Goal: Task Accomplishment & Management: Complete application form

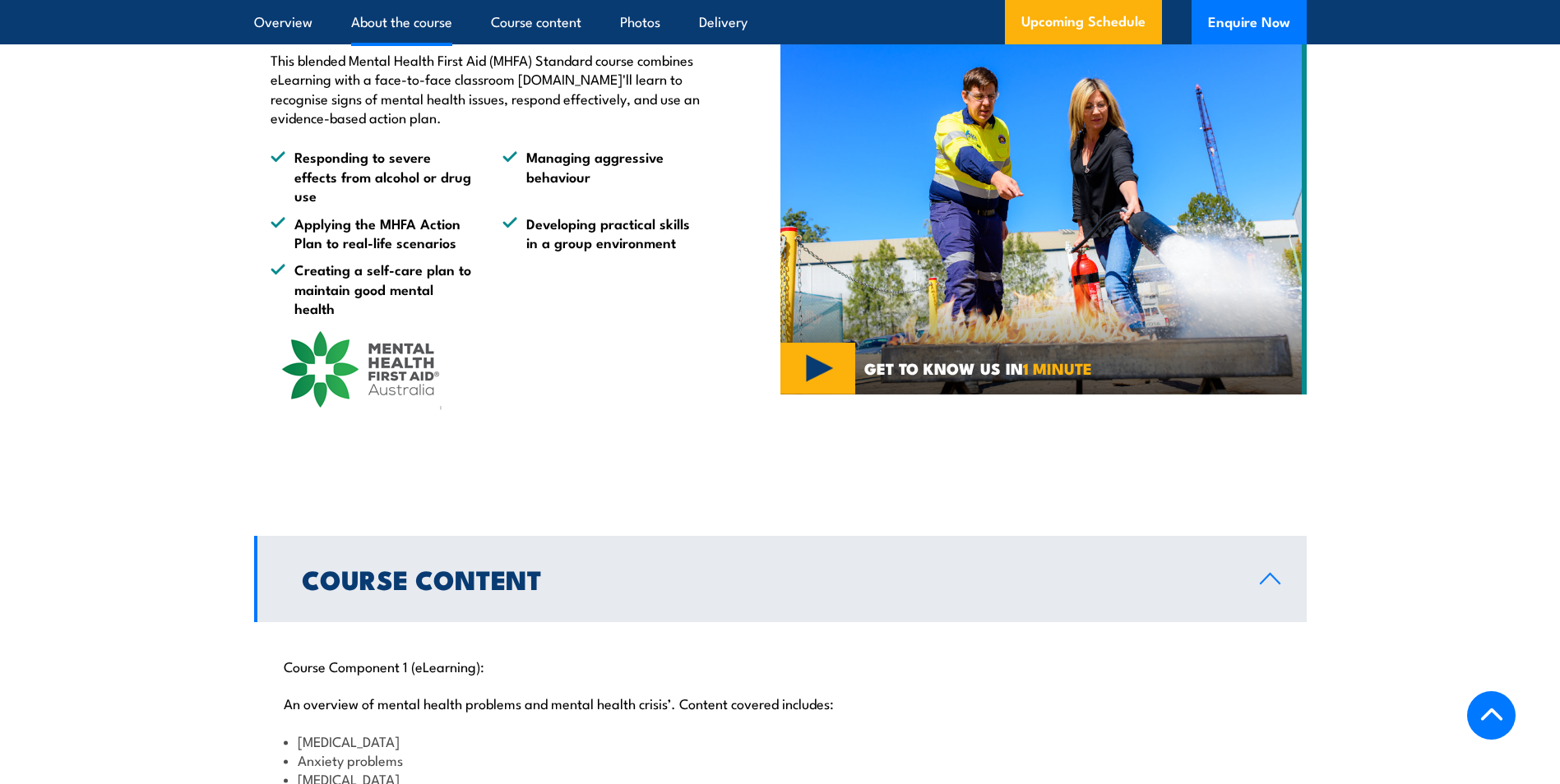
scroll to position [1150, 0]
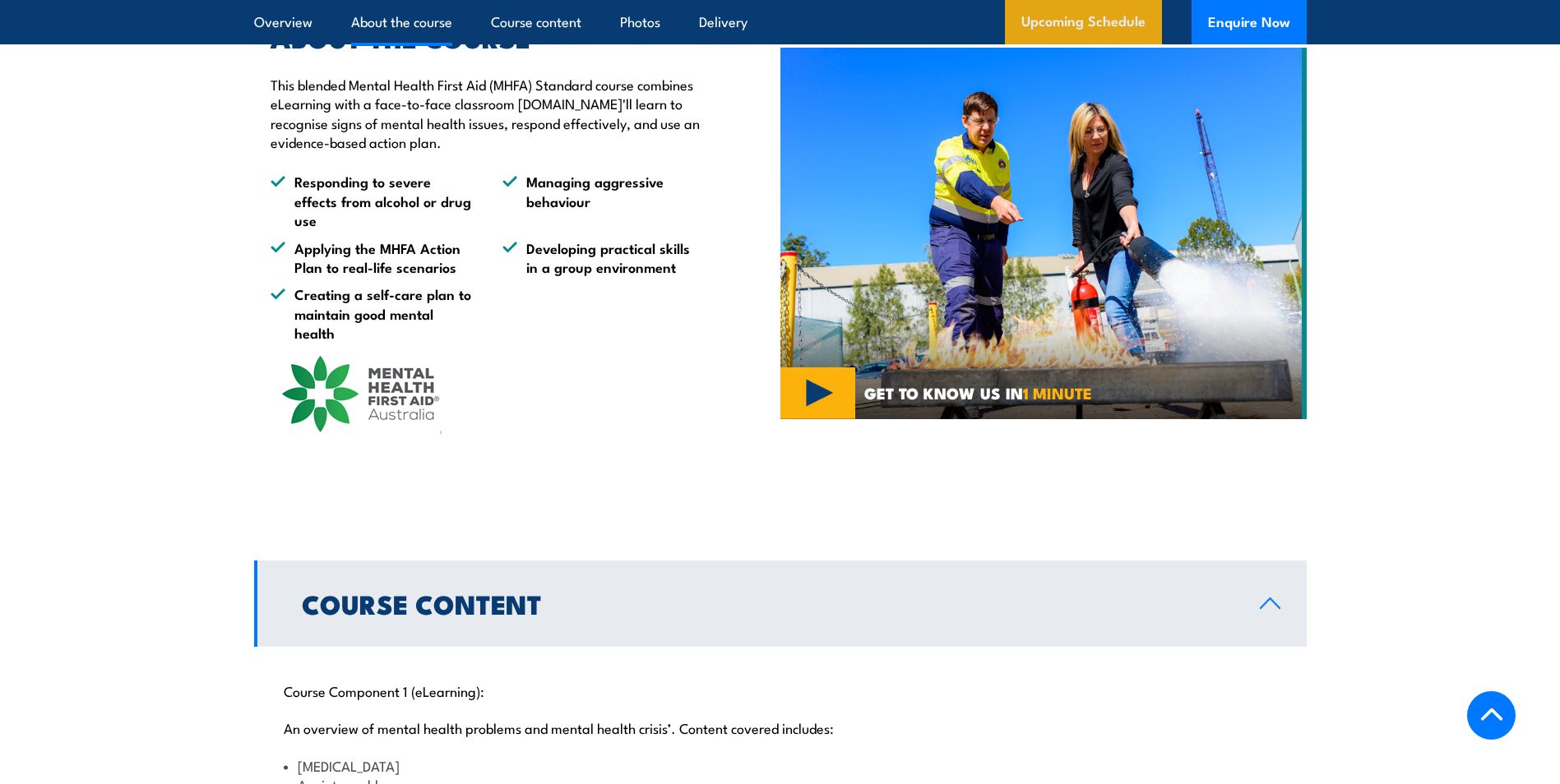
click at [1090, 16] on link "Upcoming Schedule" at bounding box center [1083, 22] width 157 height 44
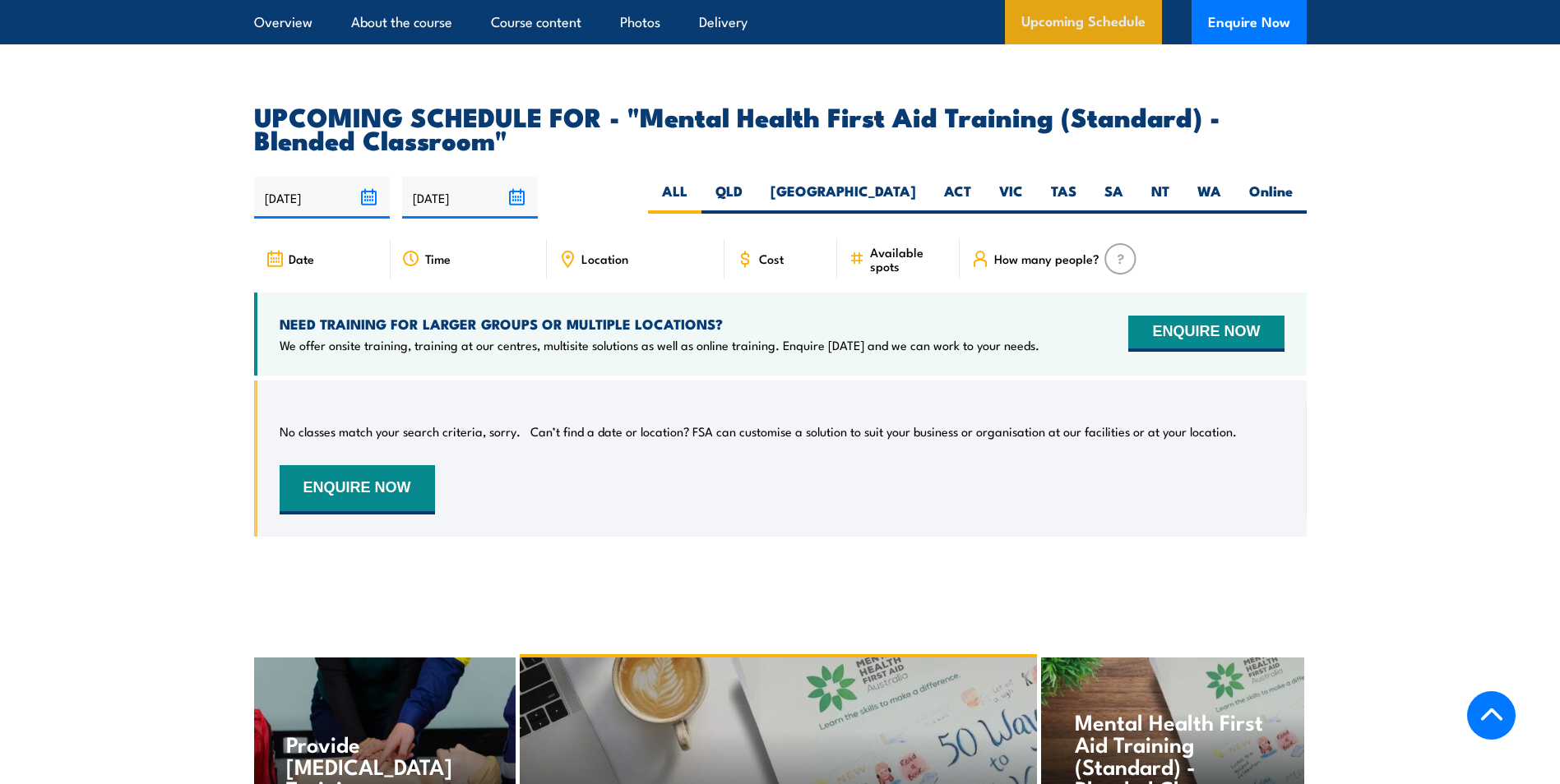
scroll to position [3261, 0]
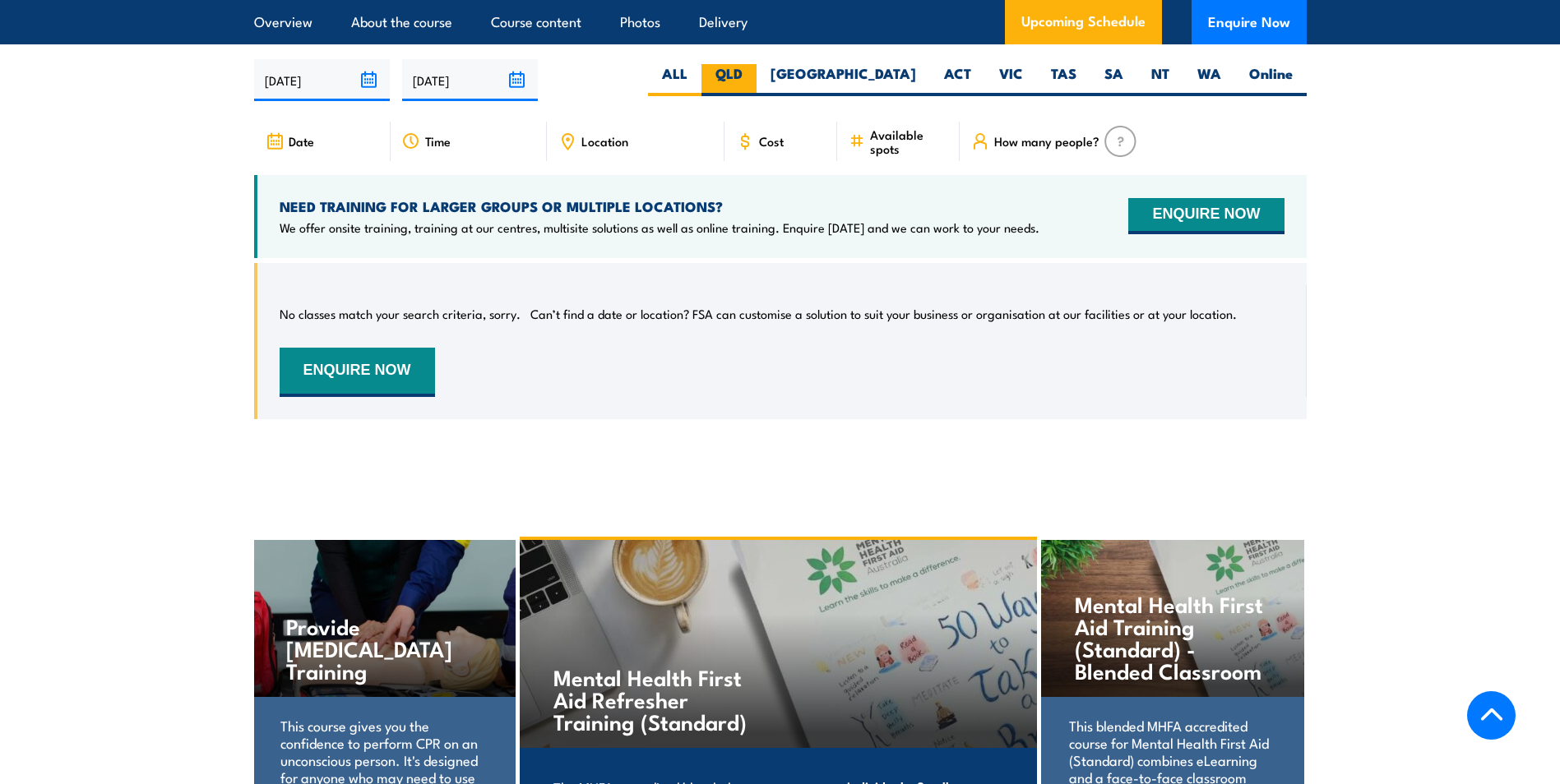
click at [757, 87] on label "QLD" at bounding box center [729, 80] width 55 height 32
click at [753, 75] on input "QLD" at bounding box center [747, 69] width 11 height 11
radio input "true"
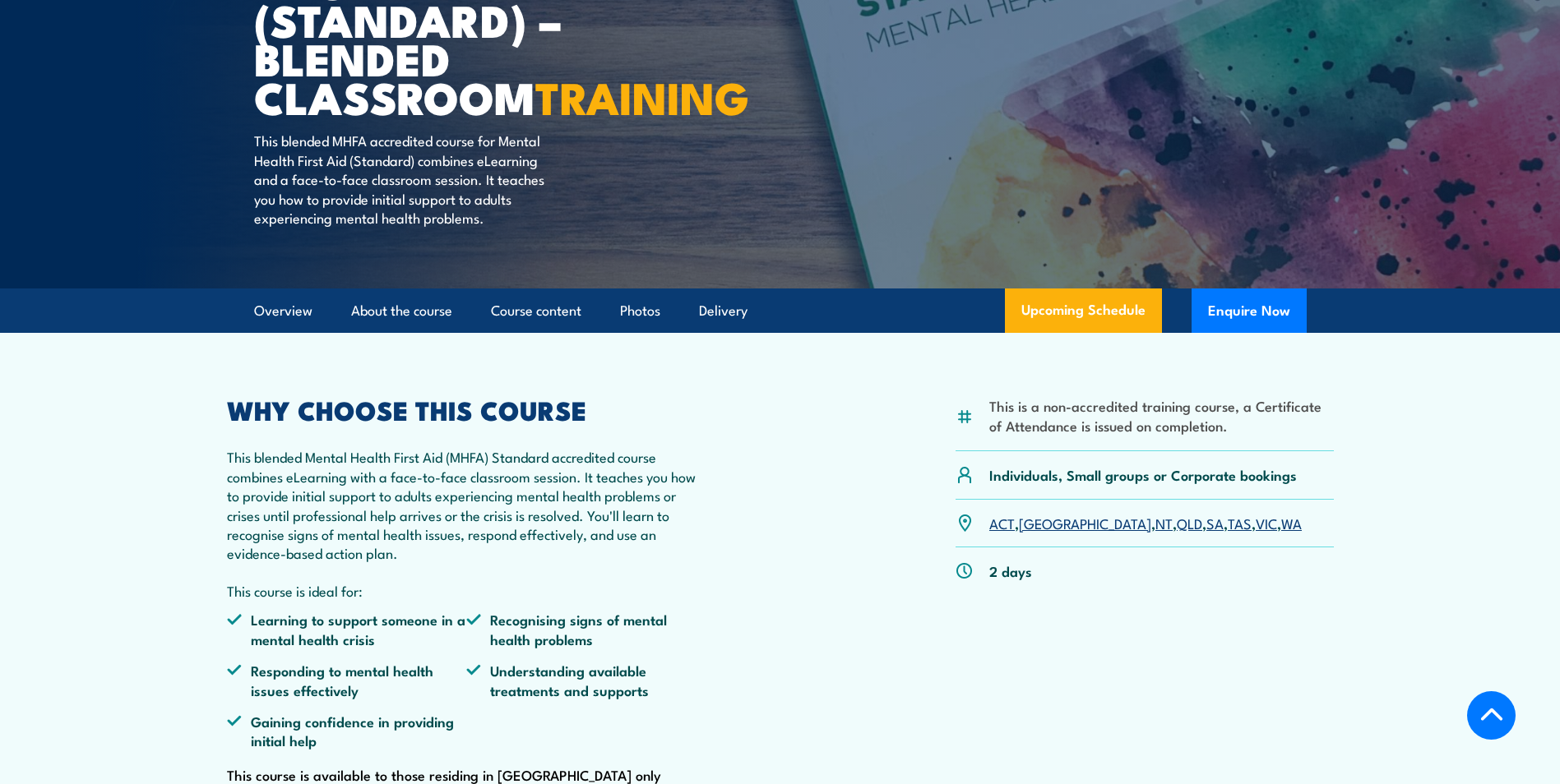
scroll to position [247, 0]
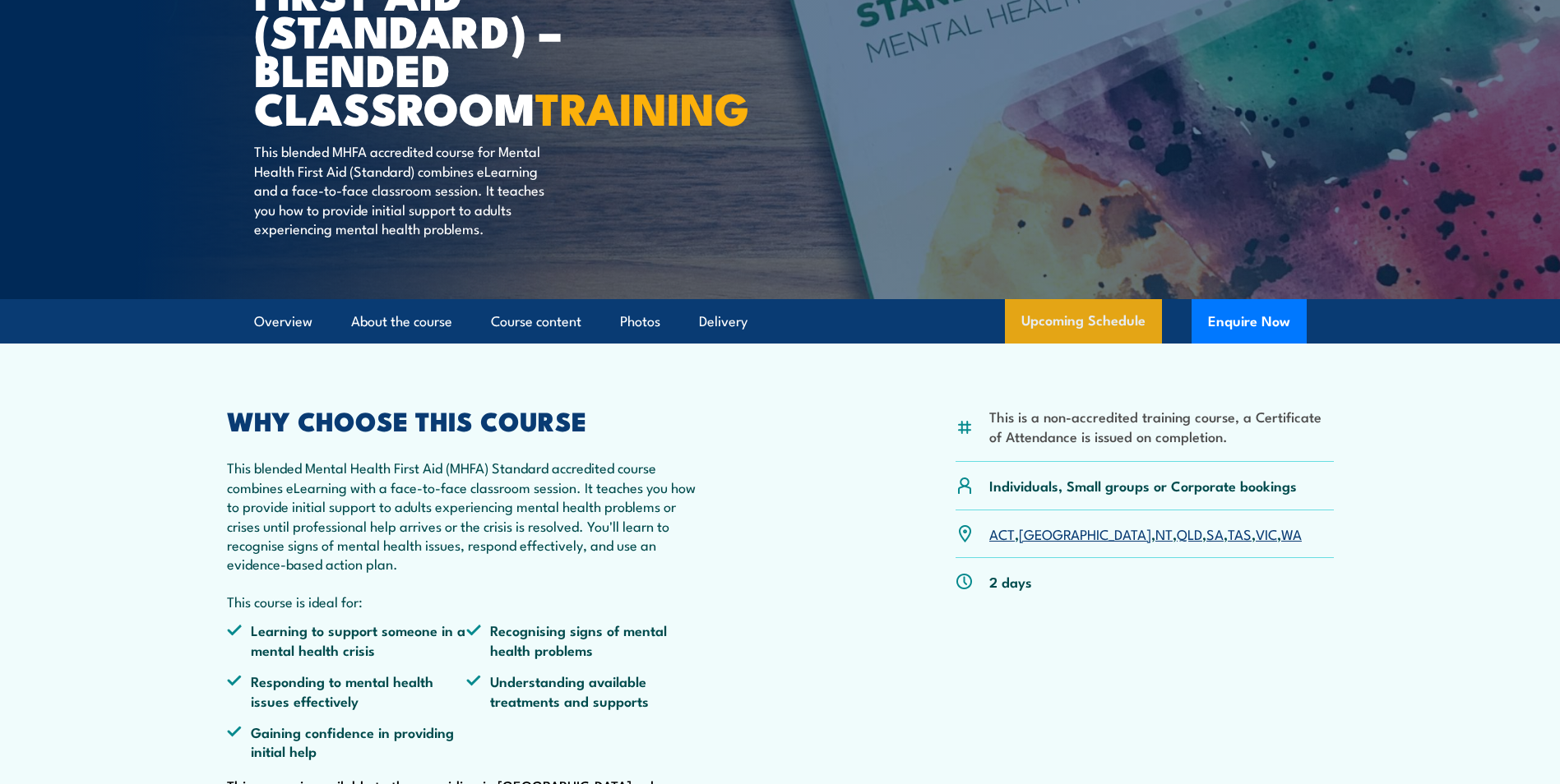
click at [1083, 344] on link "Upcoming Schedule" at bounding box center [1083, 321] width 157 height 44
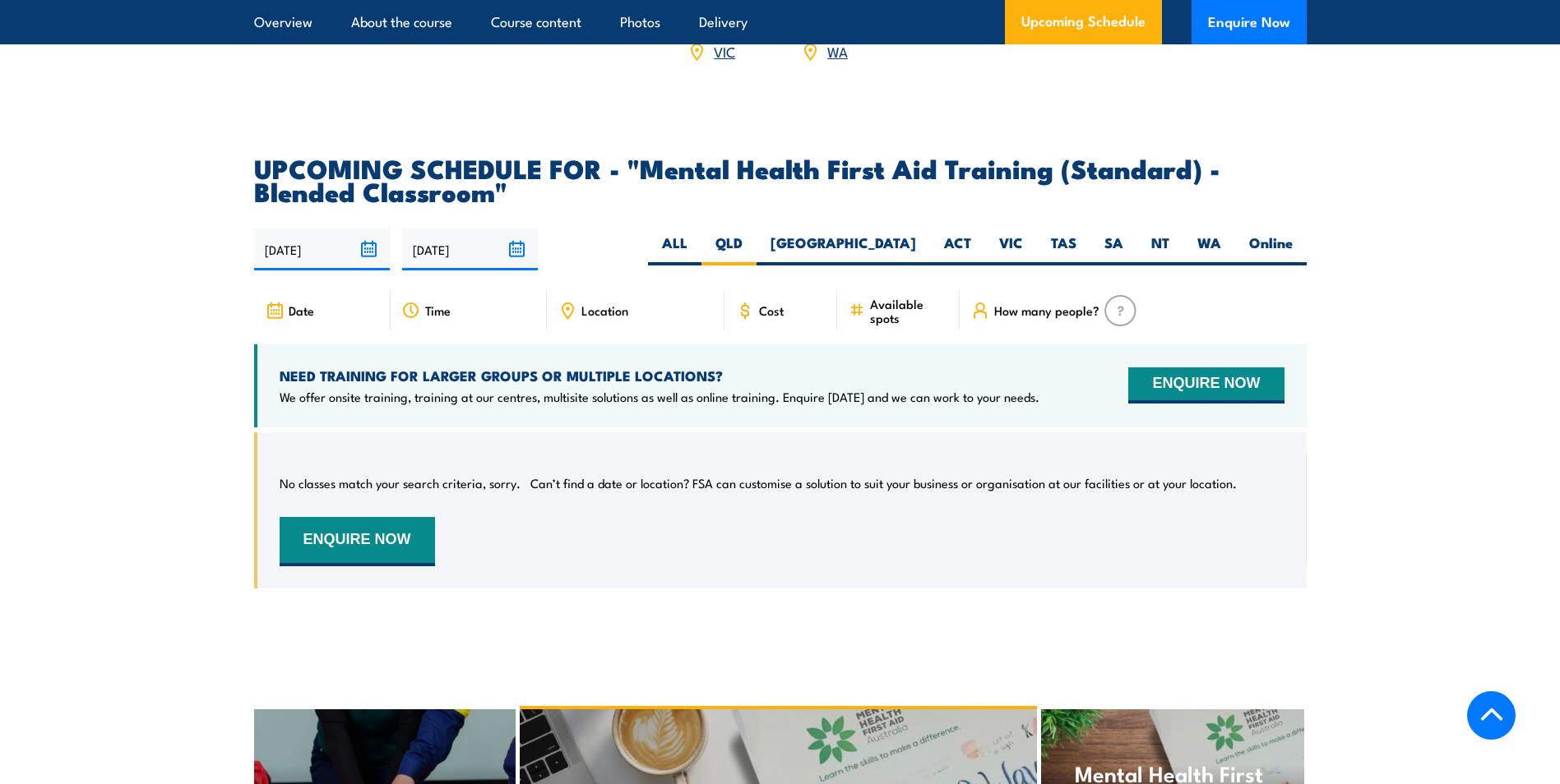
scroll to position [3261, 0]
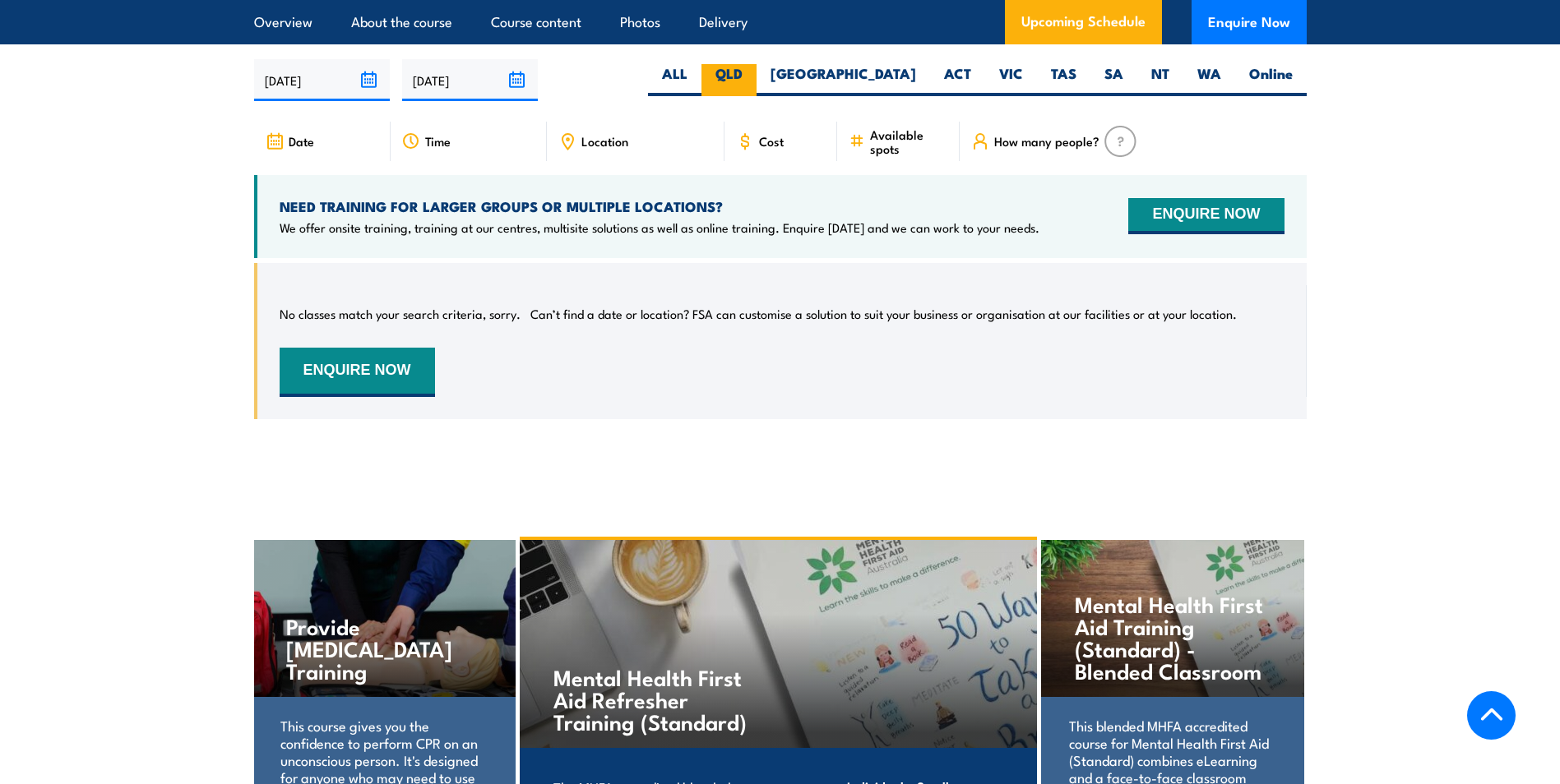
click at [757, 85] on label "QLD" at bounding box center [729, 80] width 55 height 32
click at [753, 75] on input "QLD" at bounding box center [747, 69] width 11 height 11
click at [757, 85] on label "QLD" at bounding box center [729, 80] width 55 height 32
click at [753, 75] on input "QLD" at bounding box center [747, 69] width 11 height 11
click at [450, 101] on input "[DATE]" at bounding box center [469, 80] width 135 height 41
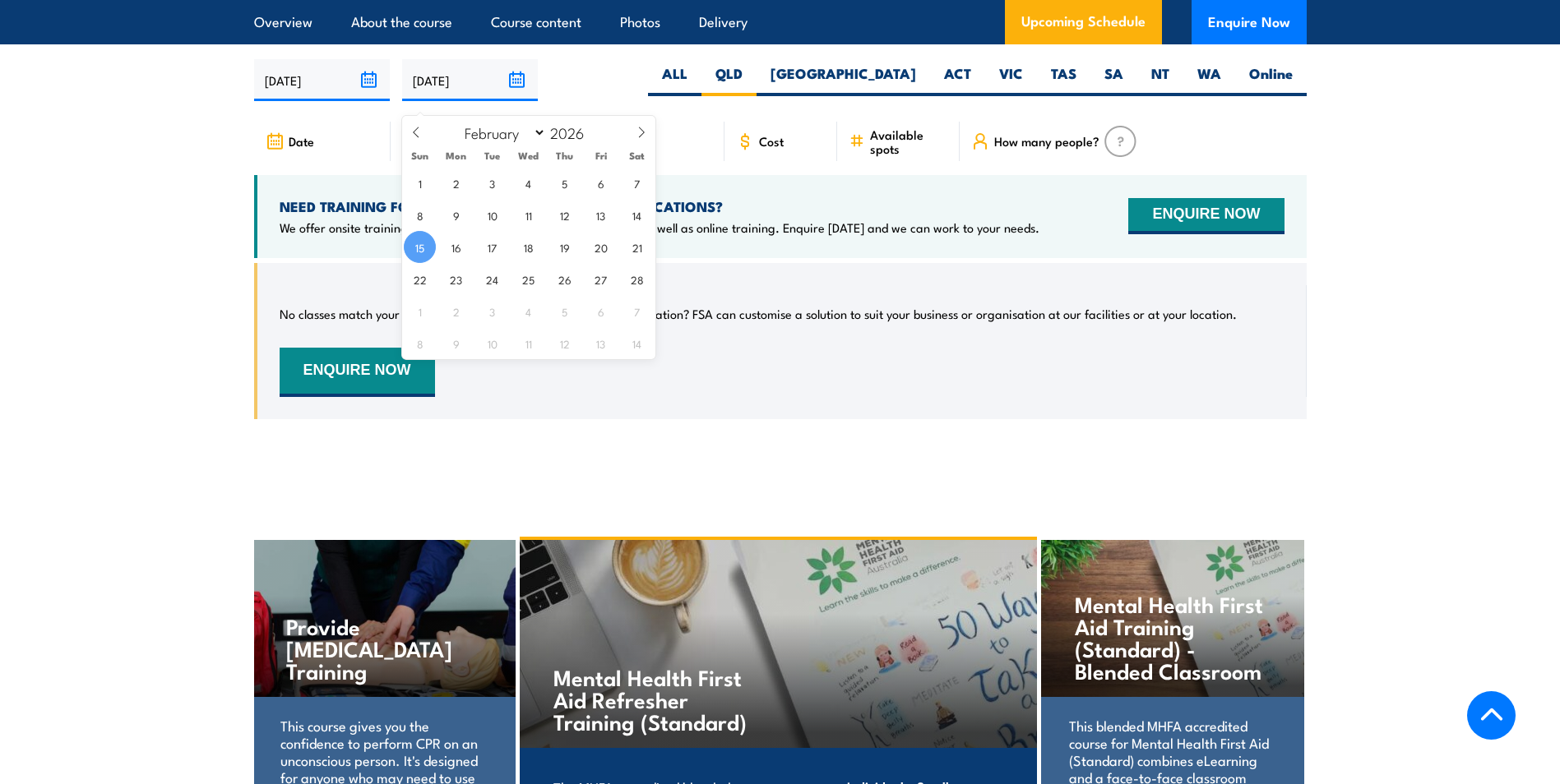
click at [450, 101] on input "[DATE]" at bounding box center [469, 80] width 135 height 41
click at [421, 250] on span "15" at bounding box center [420, 247] width 32 height 32
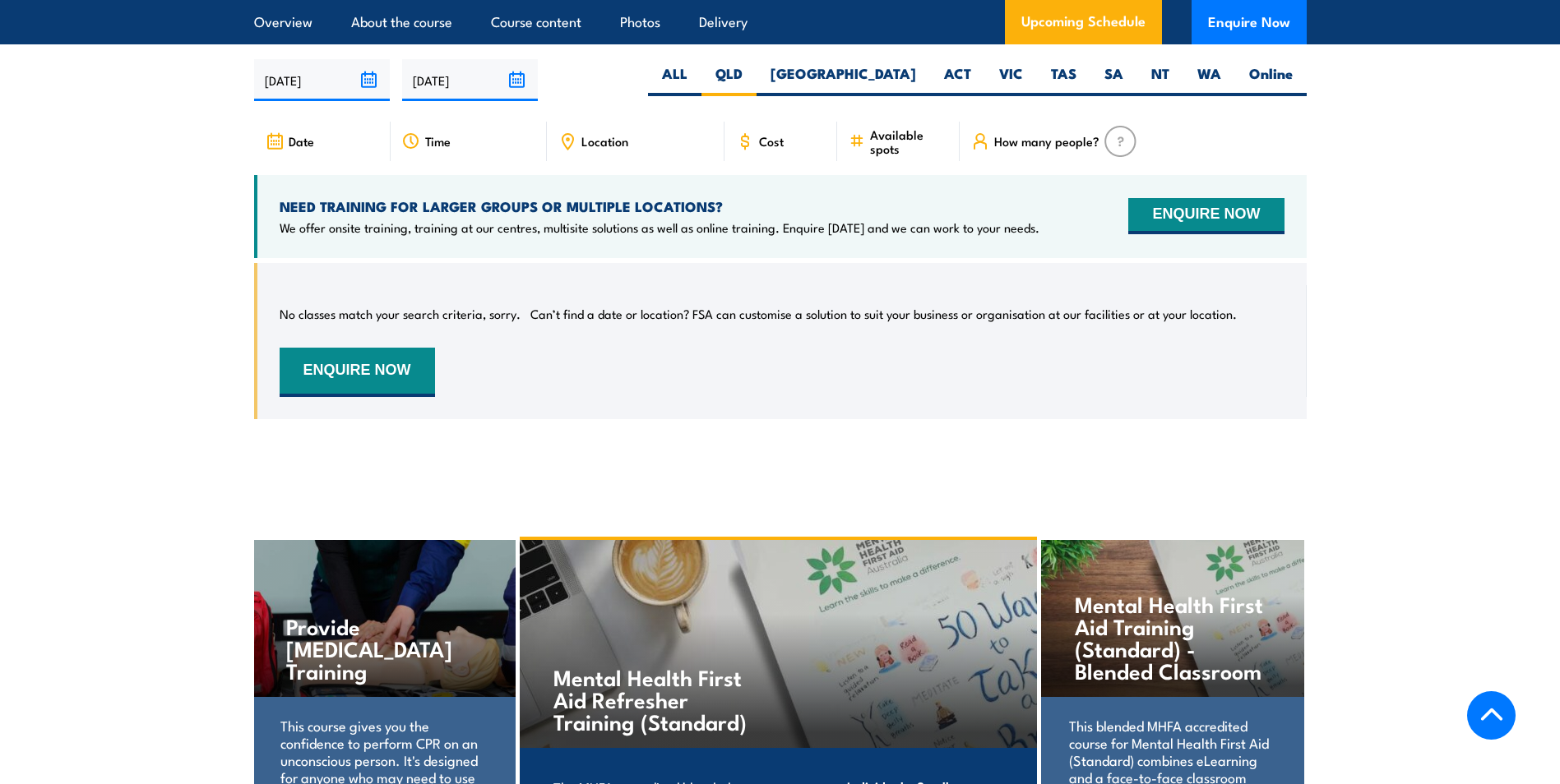
click at [1127, 151] on img at bounding box center [1120, 141] width 32 height 32
click at [1123, 151] on img at bounding box center [1120, 141] width 32 height 32
click at [769, 148] on span "Cost" at bounding box center [771, 141] width 25 height 14
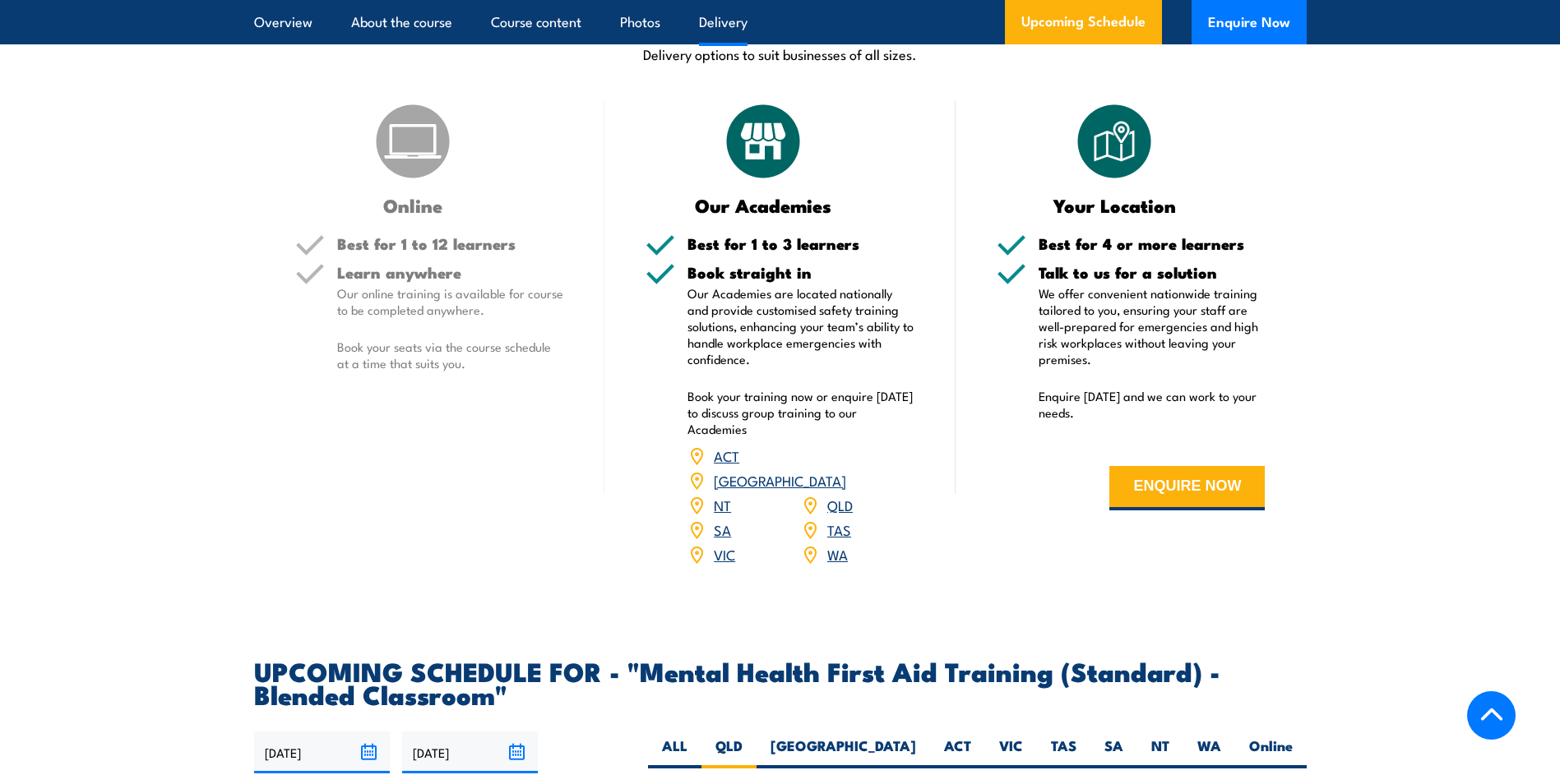
scroll to position [2604, 0]
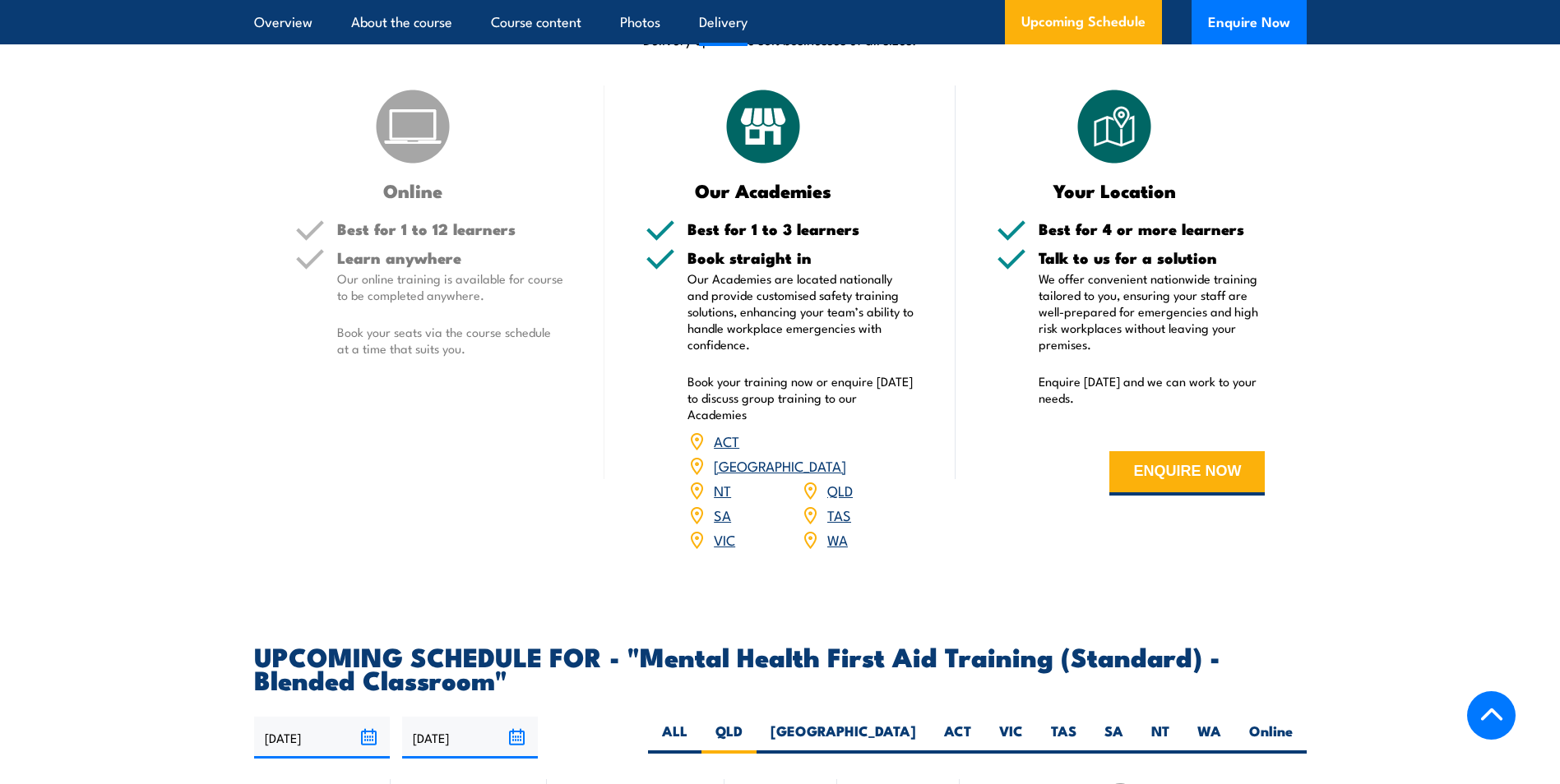
click at [841, 499] on link "QLD" at bounding box center [840, 490] width 26 height 20
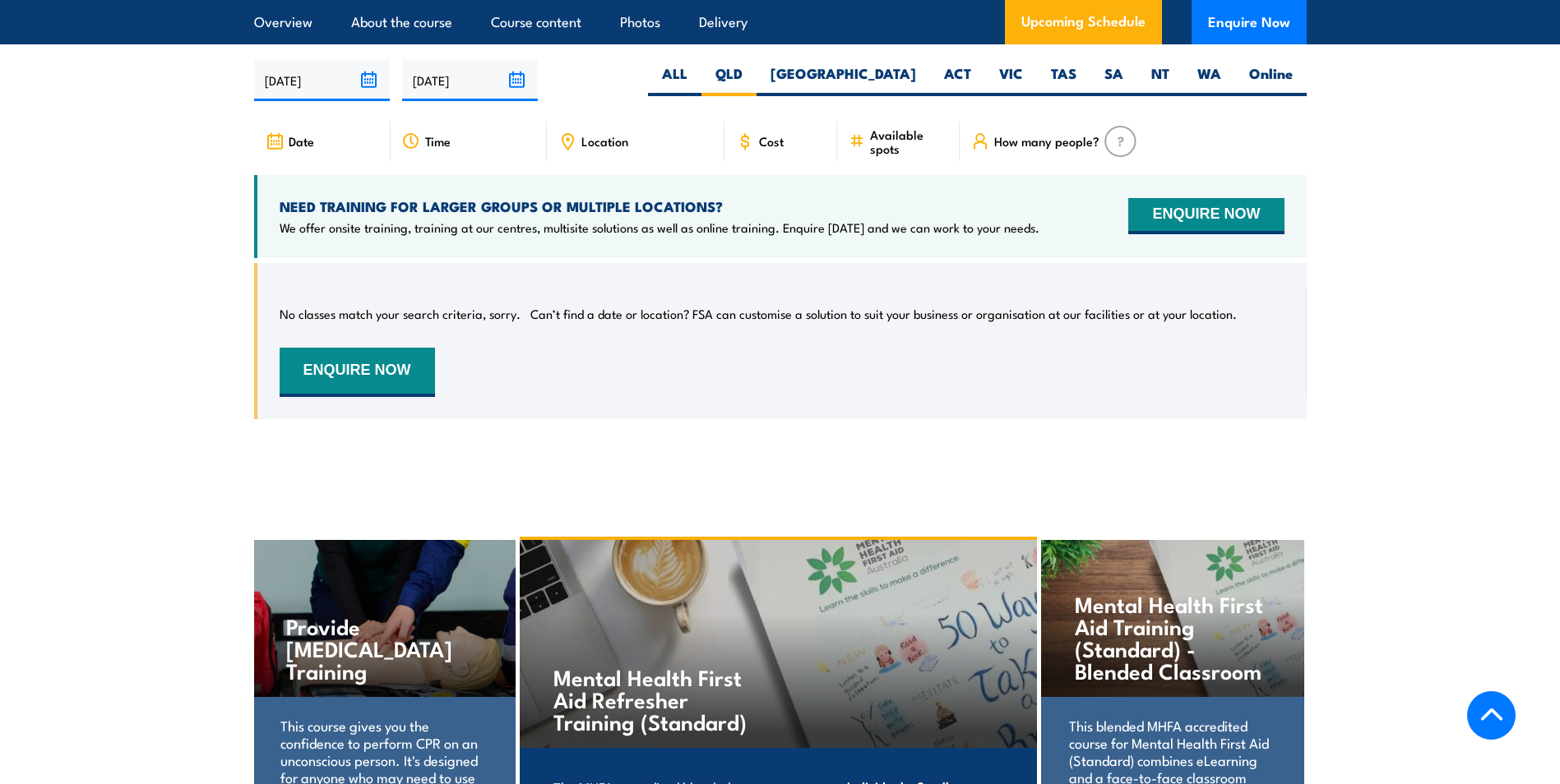
click at [765, 148] on span "Cost" at bounding box center [771, 141] width 25 height 14
drag, startPoint x: 765, startPoint y: 154, endPoint x: 796, endPoint y: 192, distance: 49.0
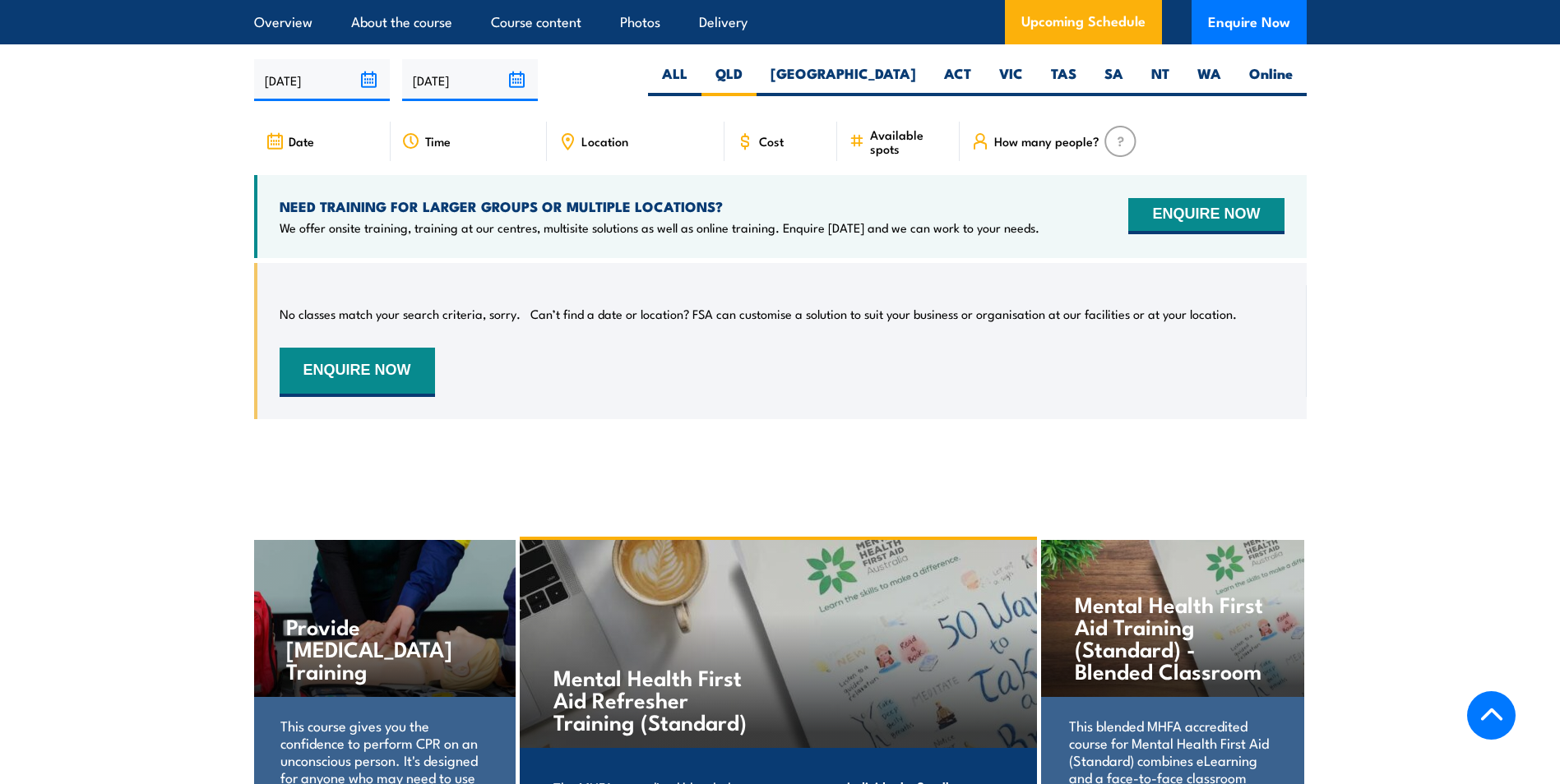
click at [796, 192] on div "NEED TRAINING FOR LARGER GROUPS OR MULTIPLE LOCATIONS? We offer onsite training…" at bounding box center [780, 216] width 1052 height 83
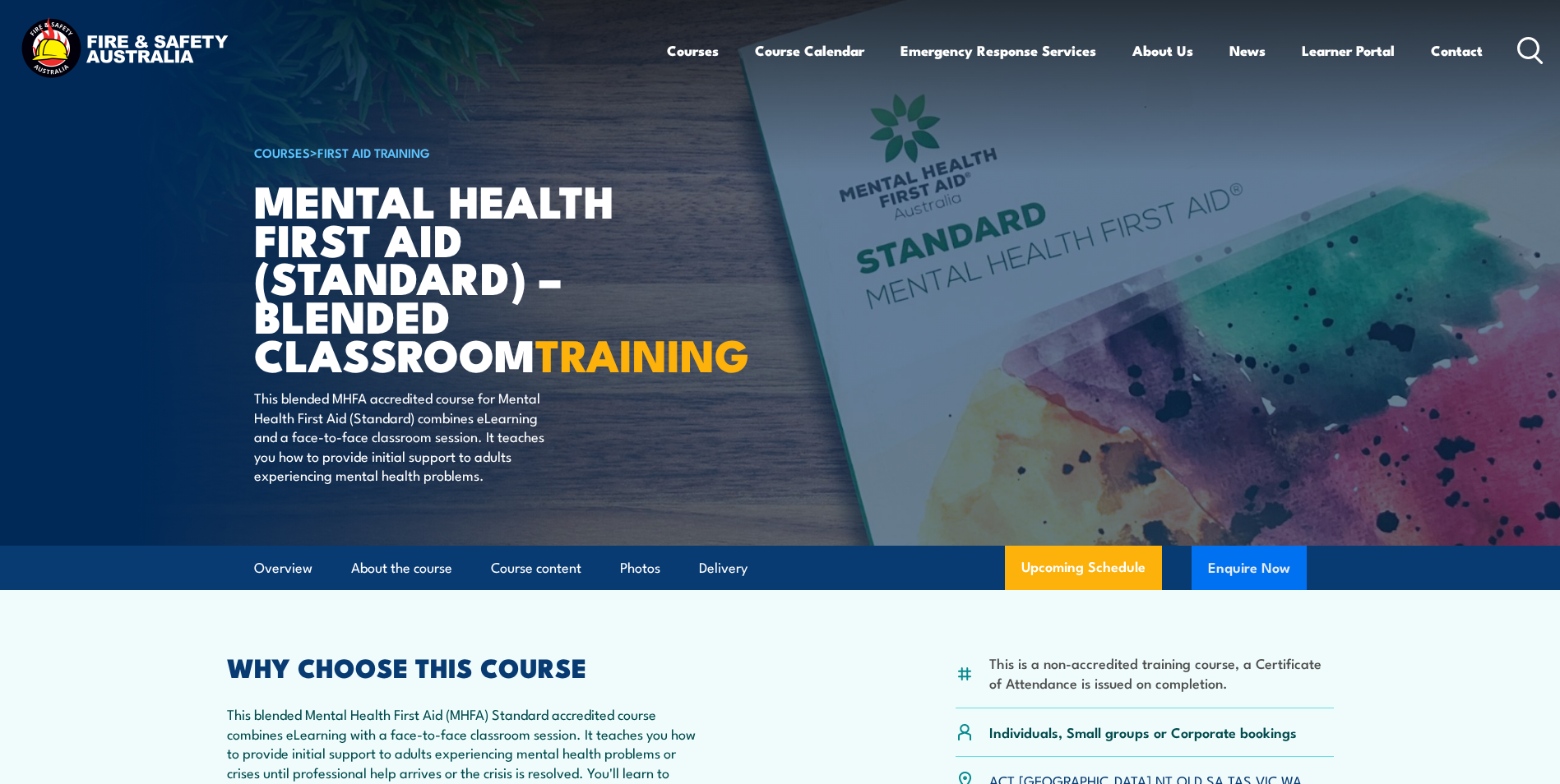
click at [1202, 589] on button "Enquire Now" at bounding box center [1249, 568] width 116 height 44
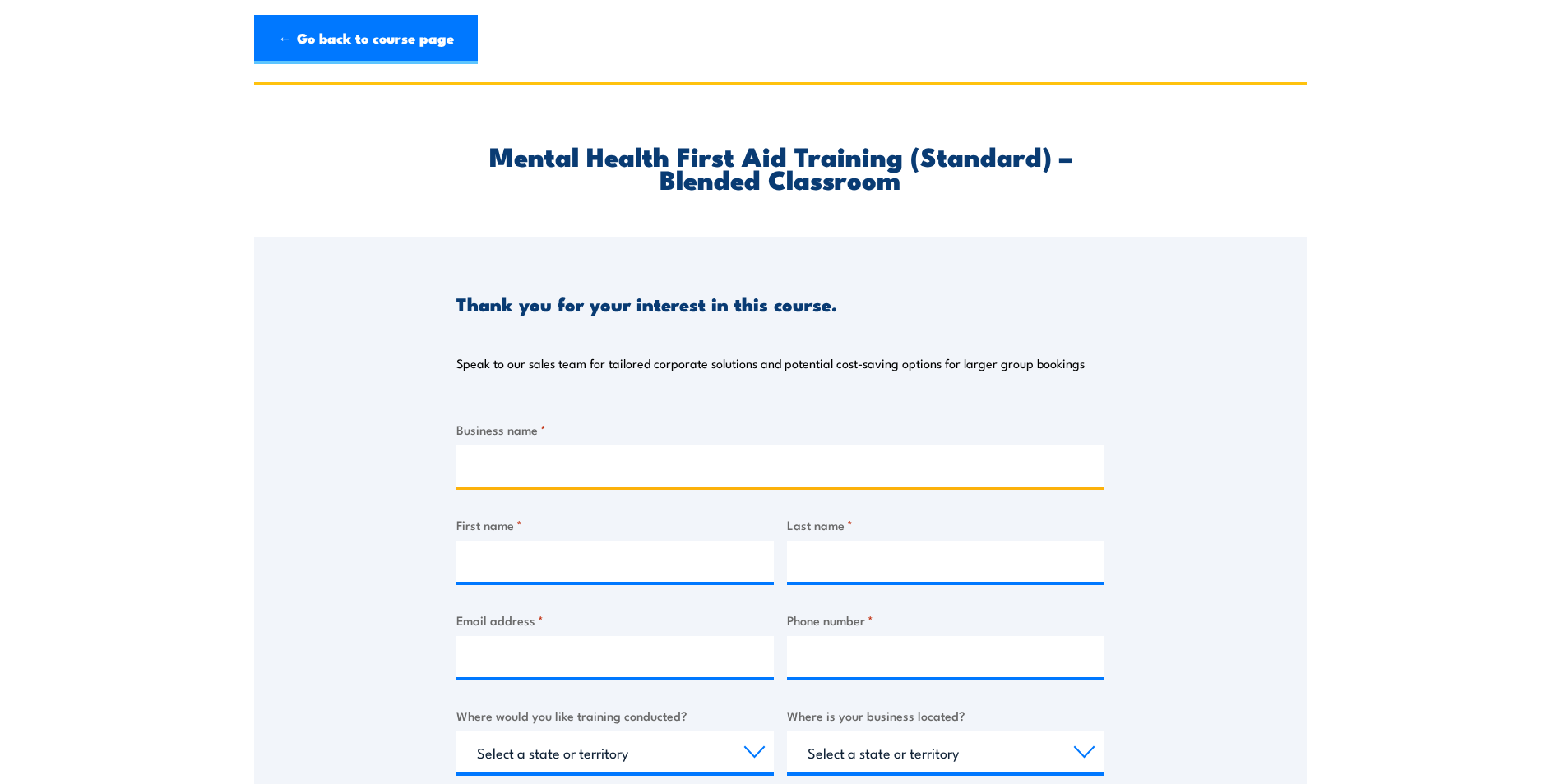
click at [497, 465] on input "Business name *" at bounding box center [780, 466] width 647 height 41
type input "The Comfort Group"
type input "Jason"
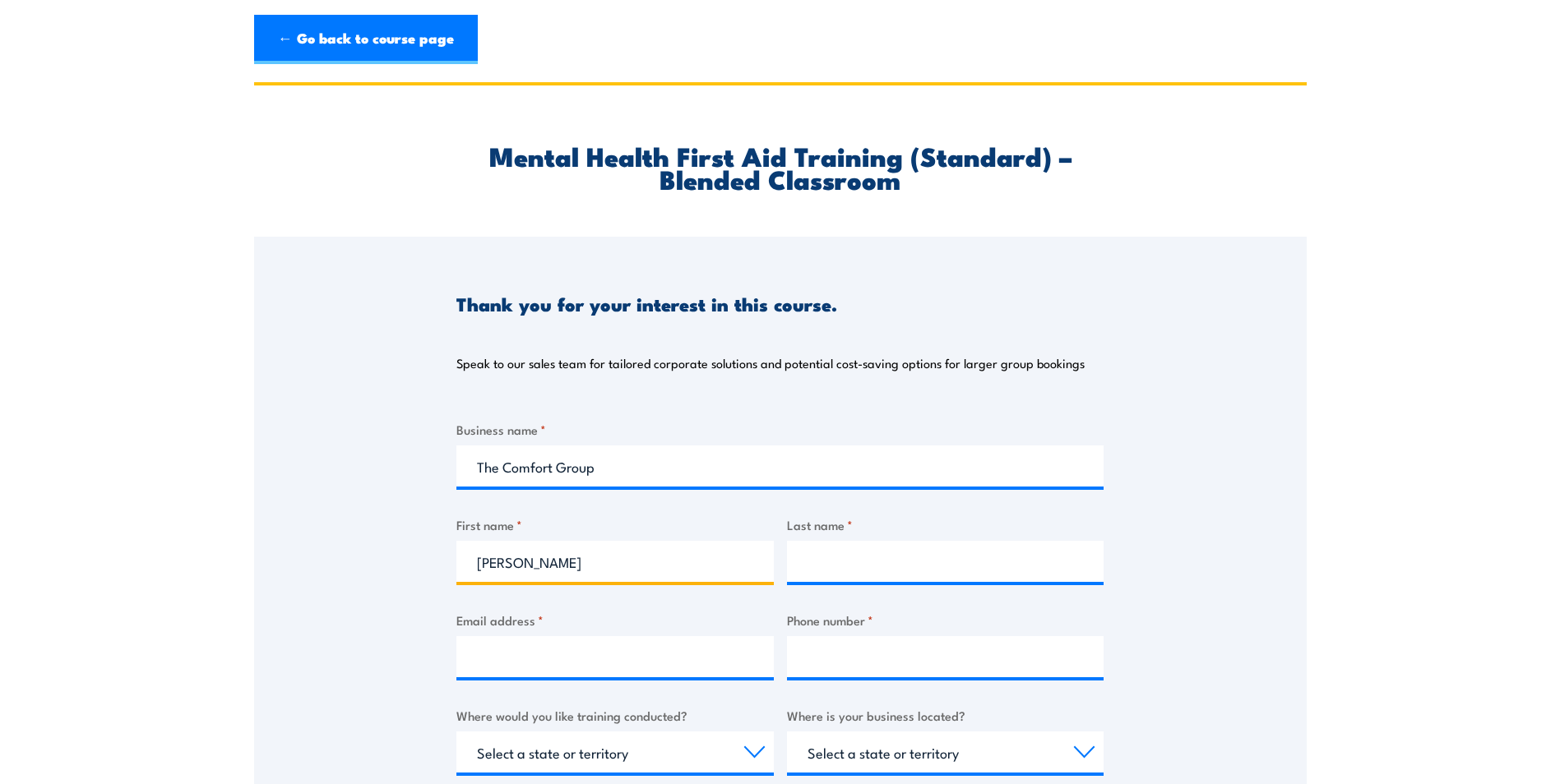
type input "Brennan"
type input "jason.brennan@thecomfortgroup.co"
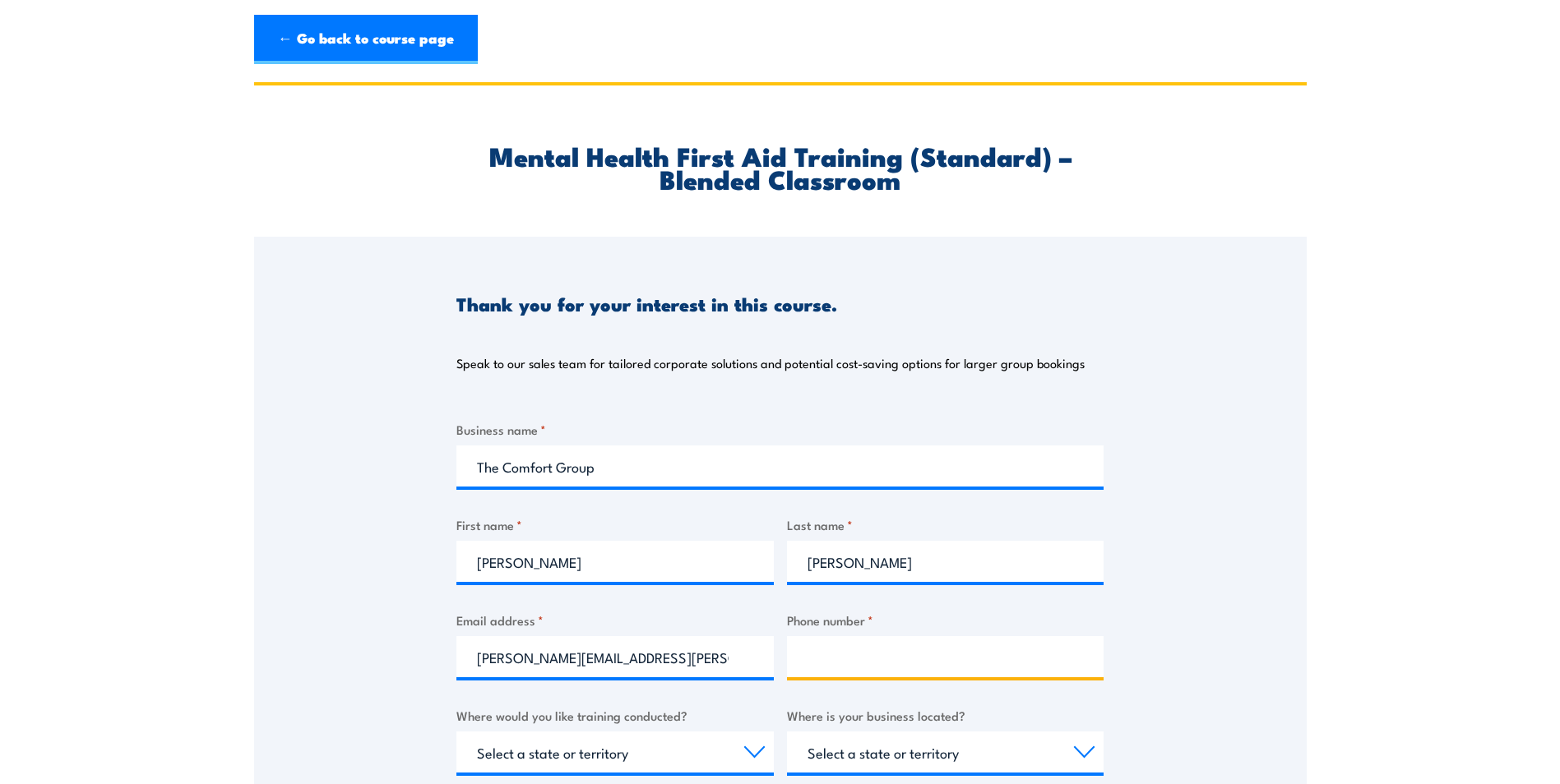
type input "0438835019"
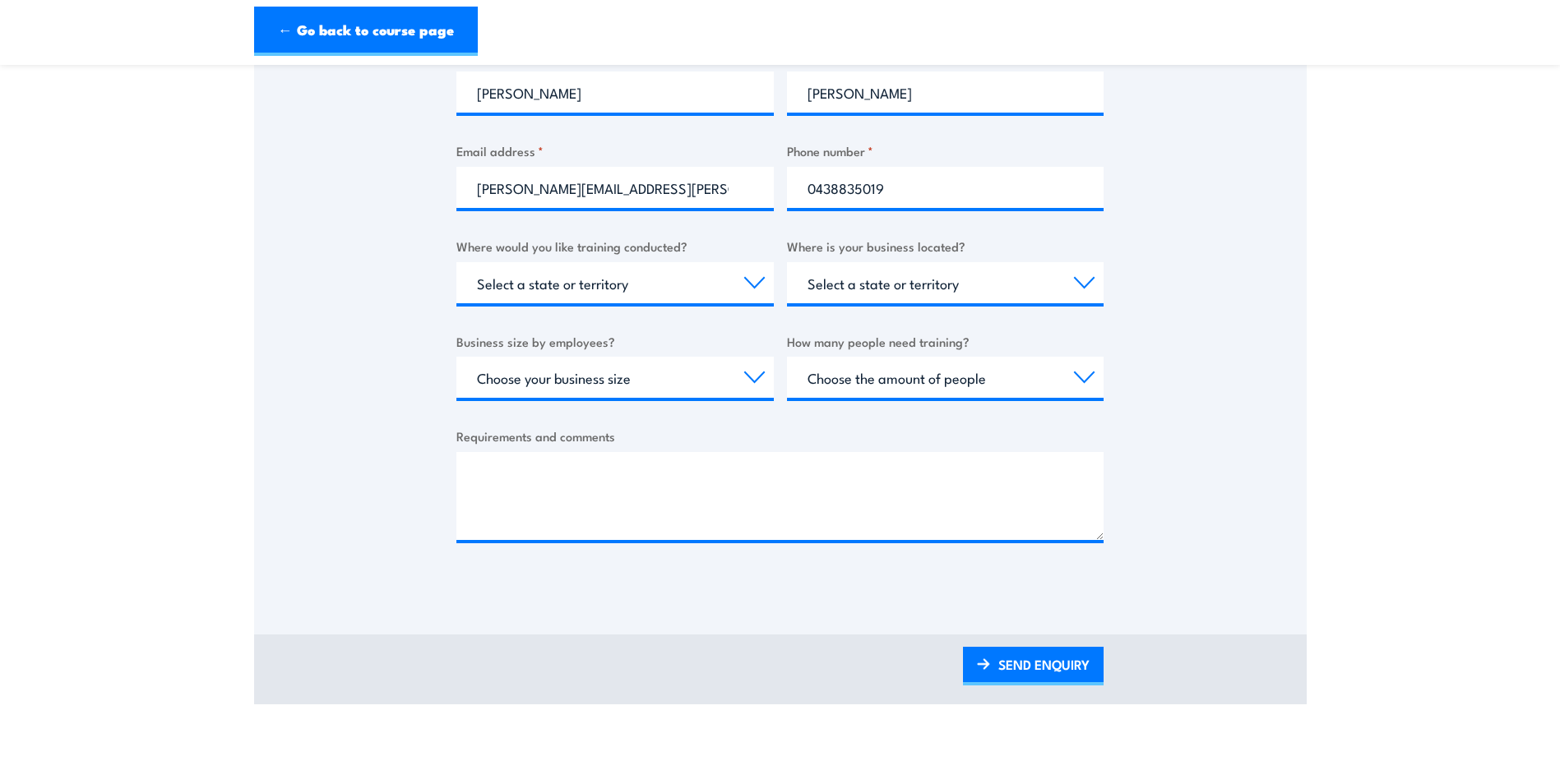
scroll to position [493, 0]
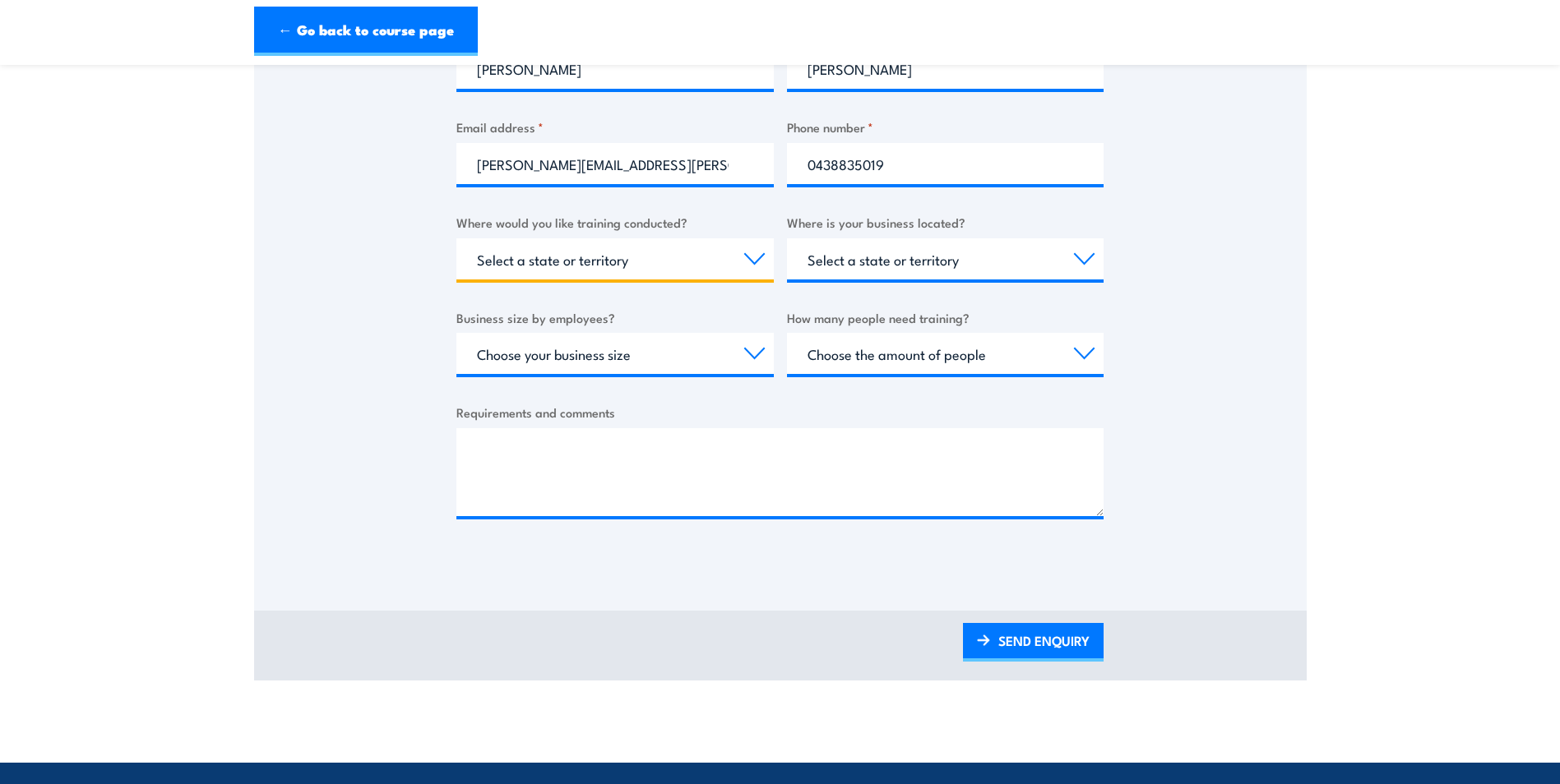
click at [761, 260] on select "Select a state or territory Nationally - multiple locations QLD NSW VIC SA ACT …" at bounding box center [615, 259] width 317 height 41
select select "QLD"
click at [456, 238] on select "Select a state or territory Nationally - multiple locations QLD NSW VIC SA ACT …" at bounding box center [615, 259] width 317 height 41
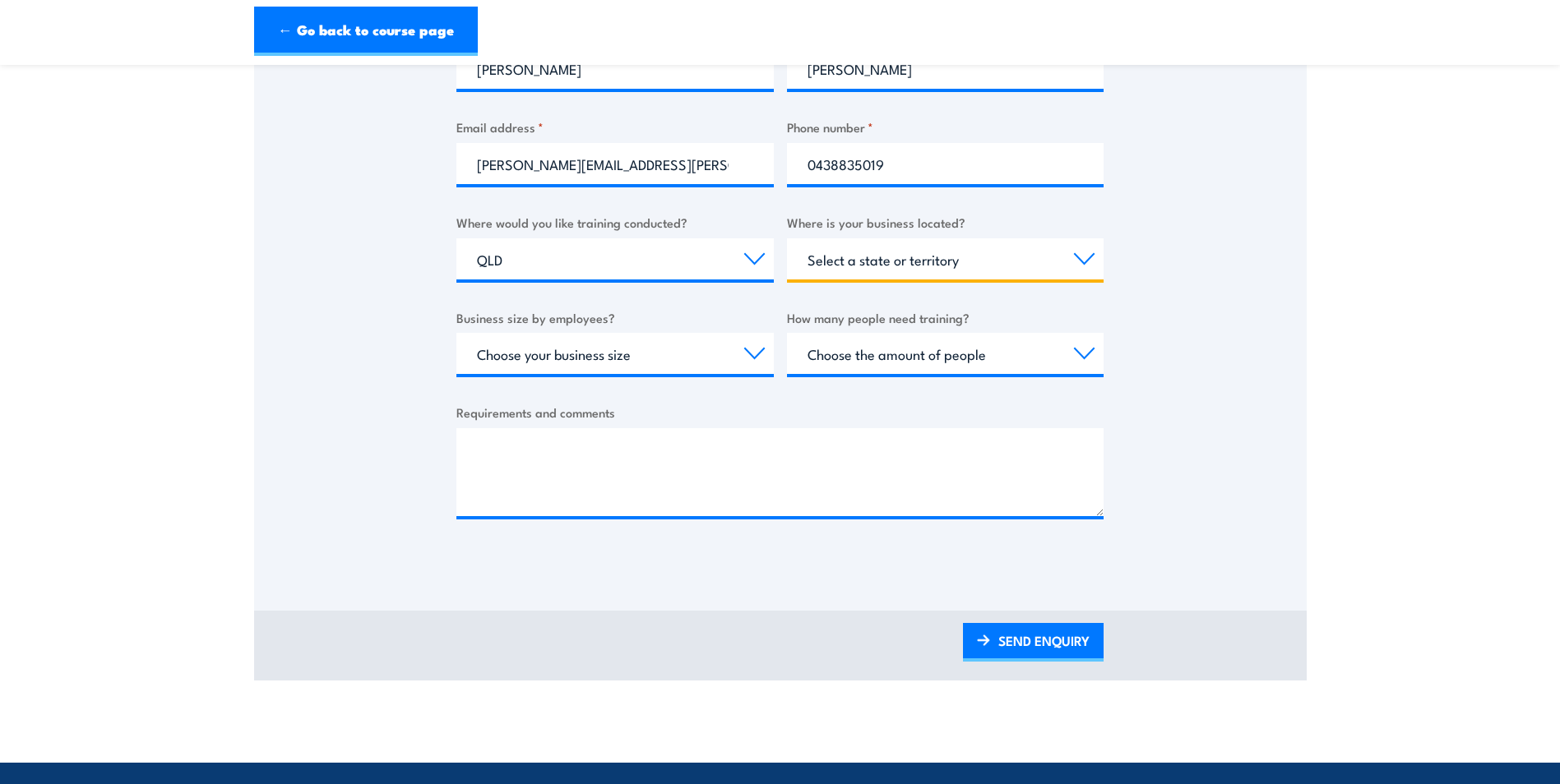
click at [1087, 261] on select "Select a state or territory QLD NSW VIC SA ACT WA TAS NT" at bounding box center [944, 259] width 317 height 41
select select "QLD"
click at [786, 238] on select "Select a state or territory QLD NSW VIC SA ACT WA TAS NT" at bounding box center [944, 259] width 317 height 41
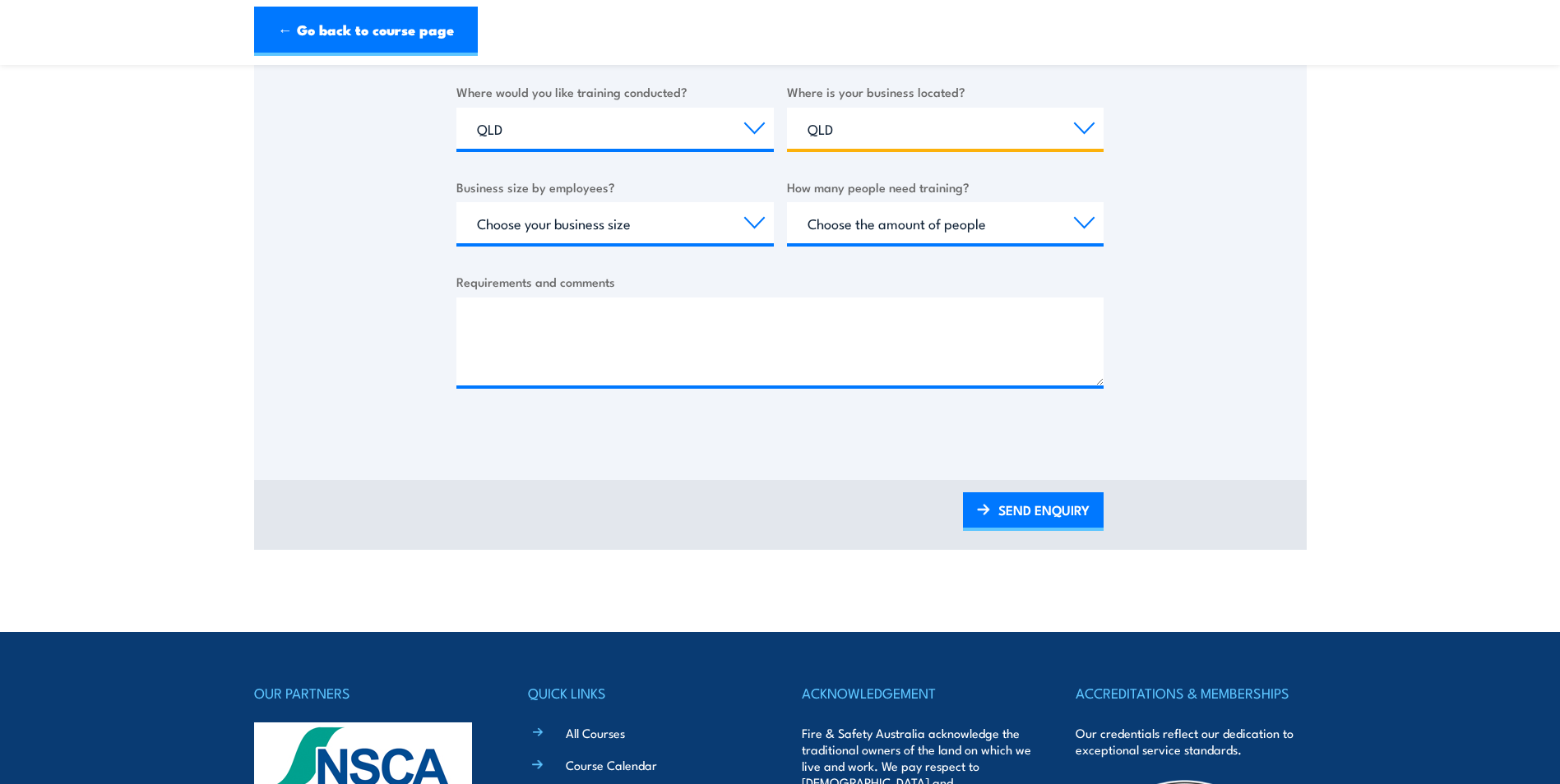
scroll to position [658, 0]
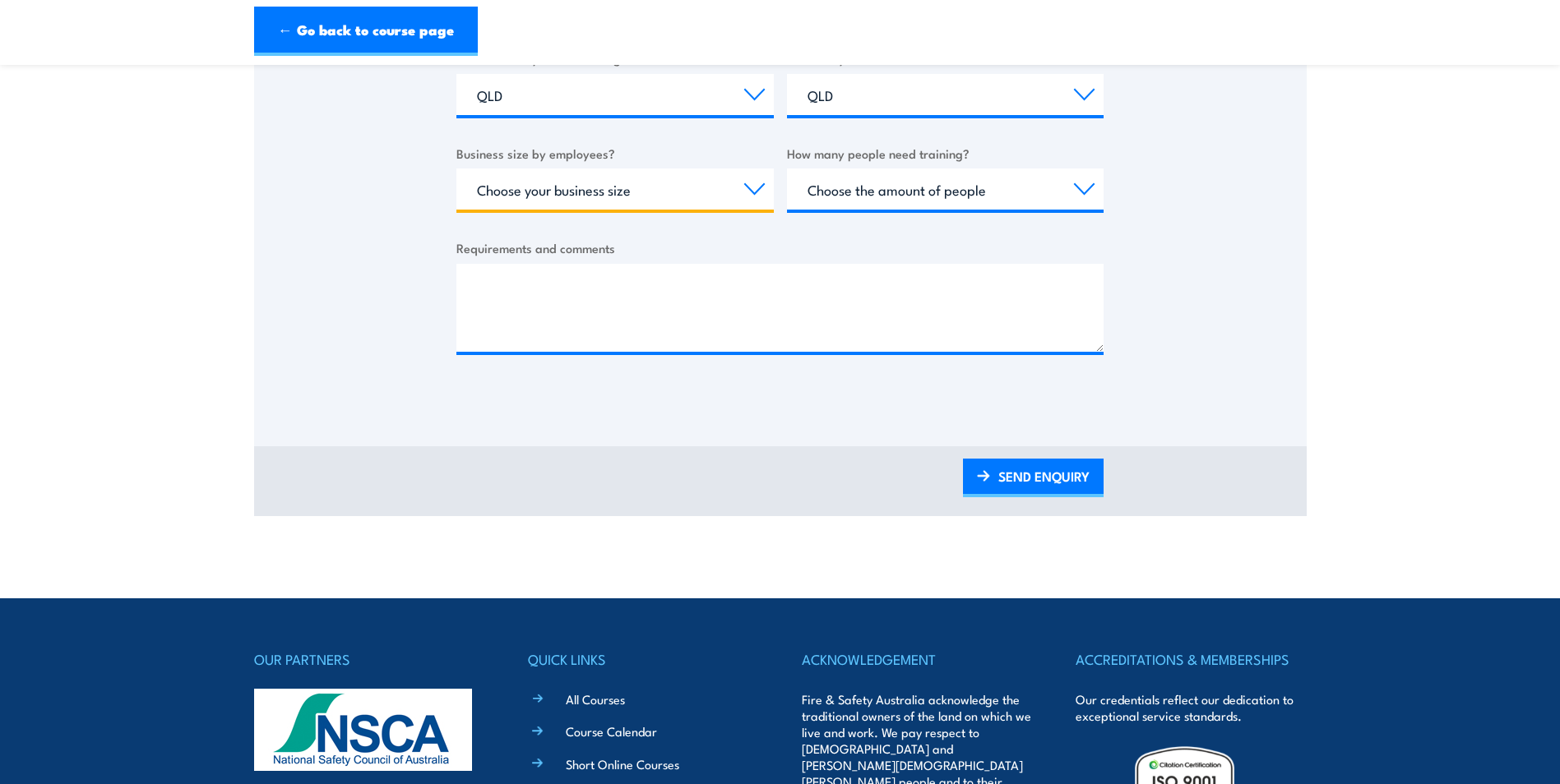
click at [756, 188] on select "Choose your business size 1 to 19 20 to 199 200+" at bounding box center [615, 190] width 317 height 41
select select "20 to 199"
click at [456, 169] on select "Choose your business size 1 to 19 20 to 199 200+" at bounding box center [615, 190] width 317 height 41
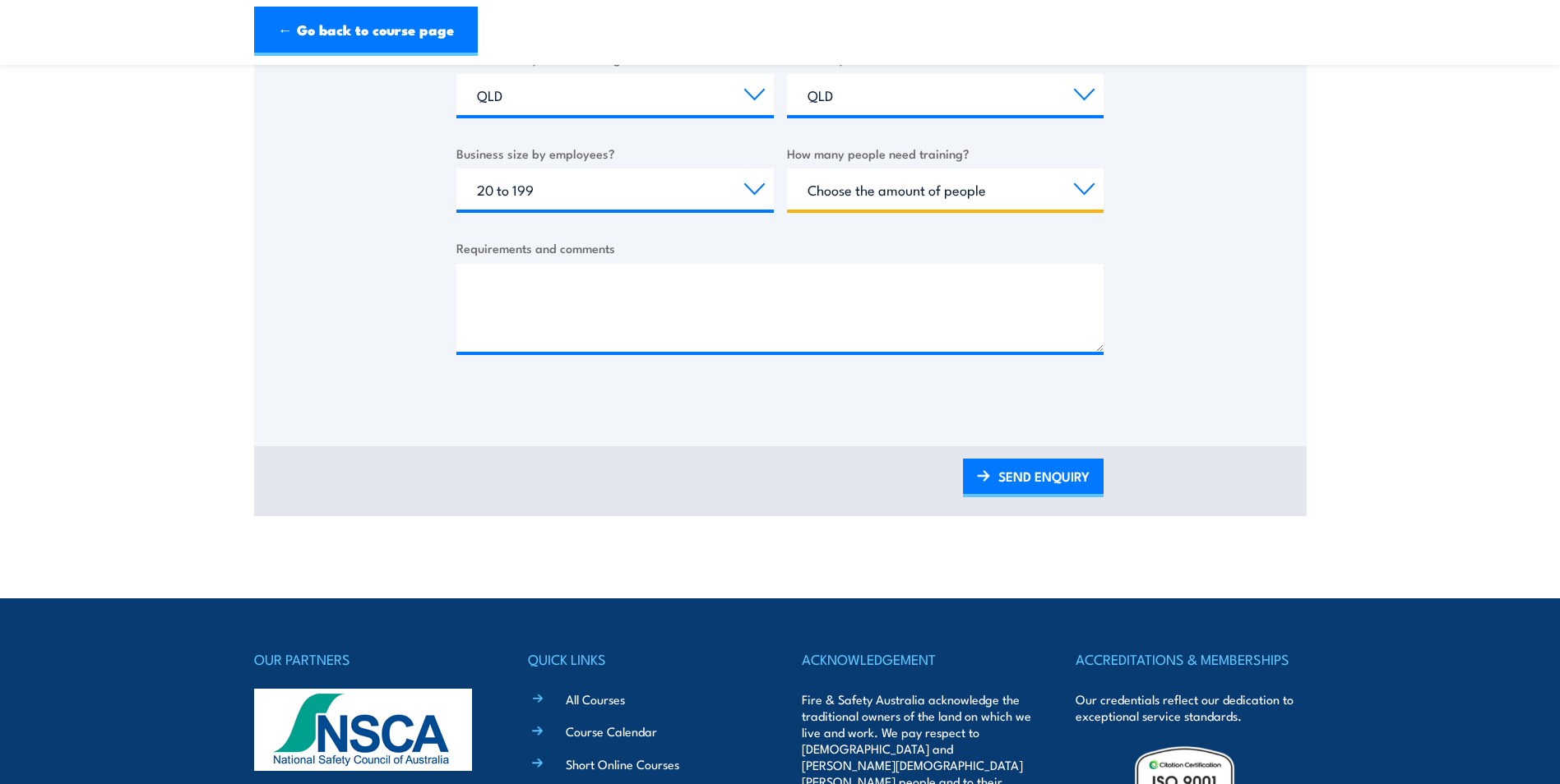
click at [1088, 186] on select "Choose the amount of people 1 to 4 5 to 19 20+" at bounding box center [944, 190] width 317 height 41
select select "1 to 4"
click at [786, 169] on select "Choose the amount of people 1 to 4 5 to 19 20+" at bounding box center [944, 190] width 317 height 41
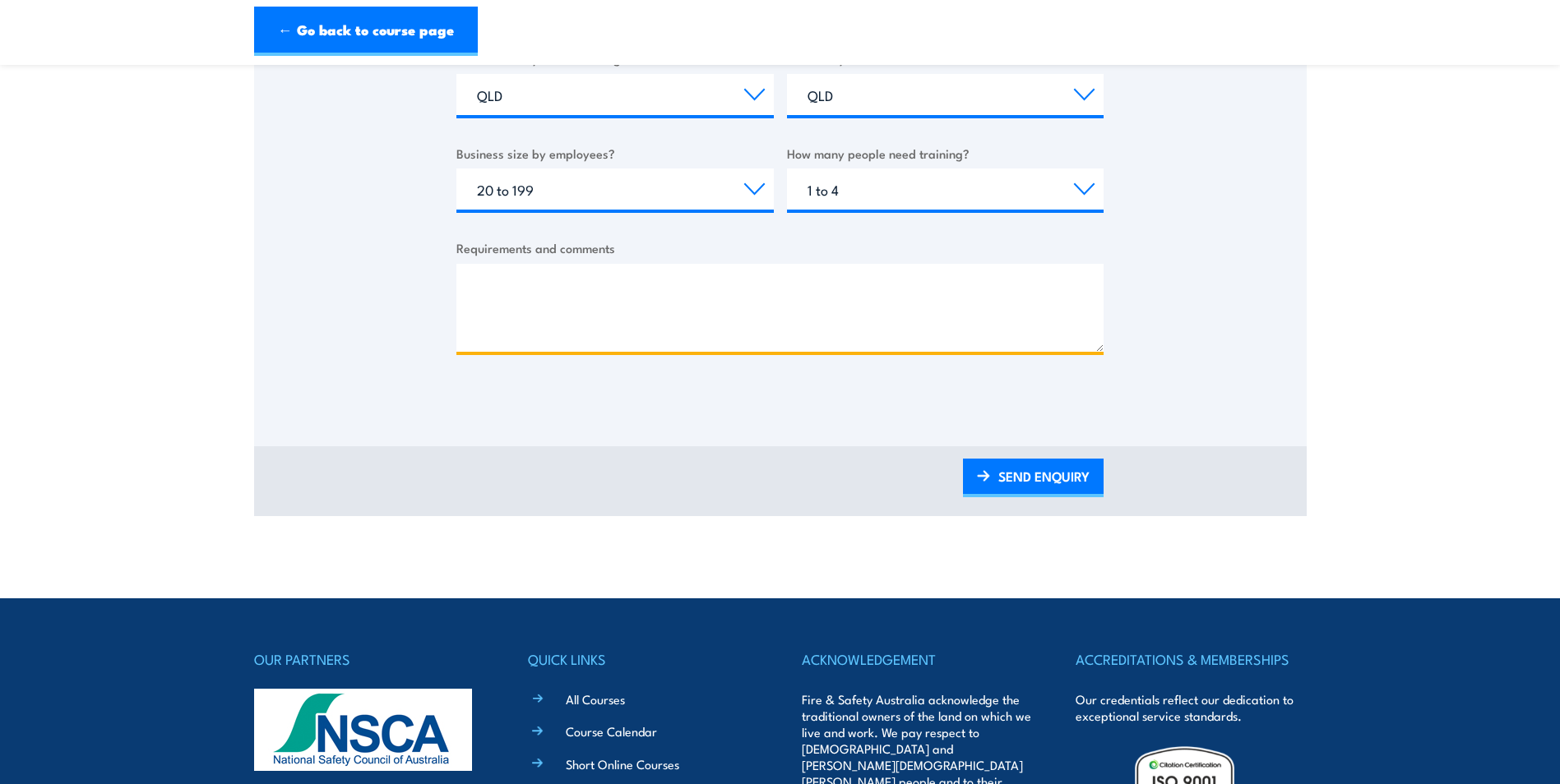
click at [548, 285] on textarea "Requirements and comments" at bounding box center [780, 307] width 647 height 88
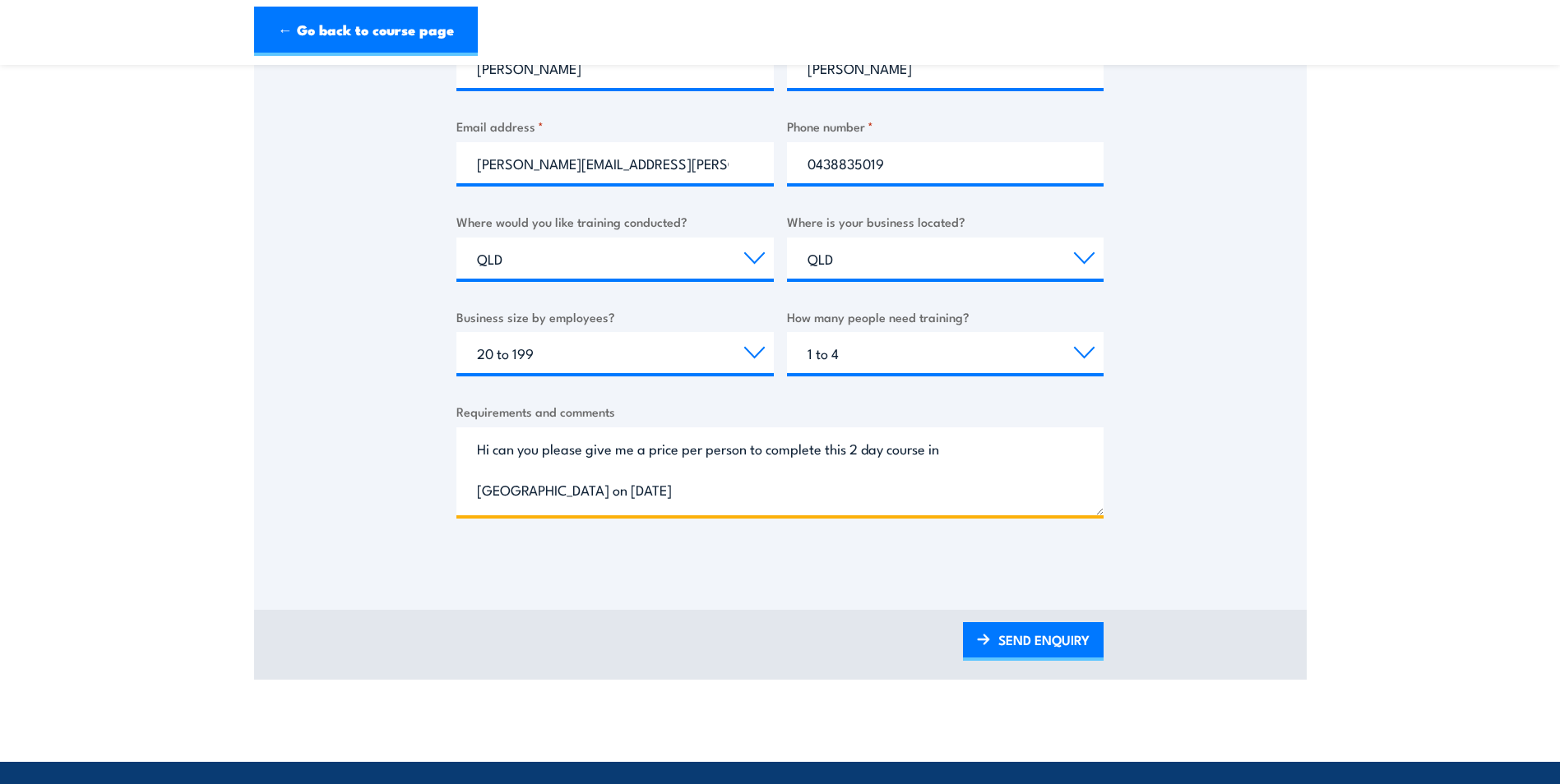
scroll to position [493, 0]
click at [1001, 450] on textarea "Hi can you please give me a price per person to complete this 2 day course in B…" at bounding box center [780, 472] width 647 height 88
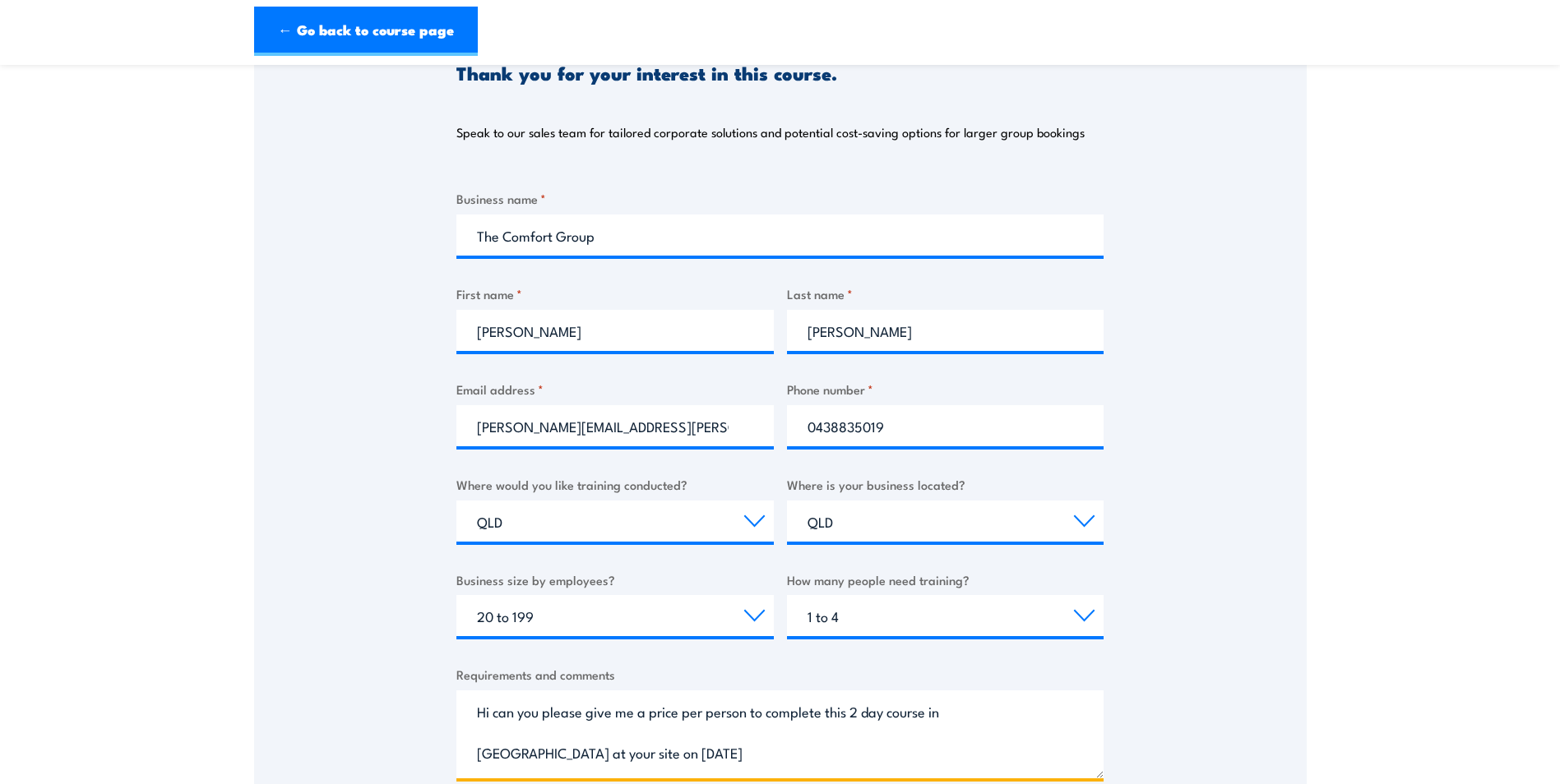
scroll to position [411, 0]
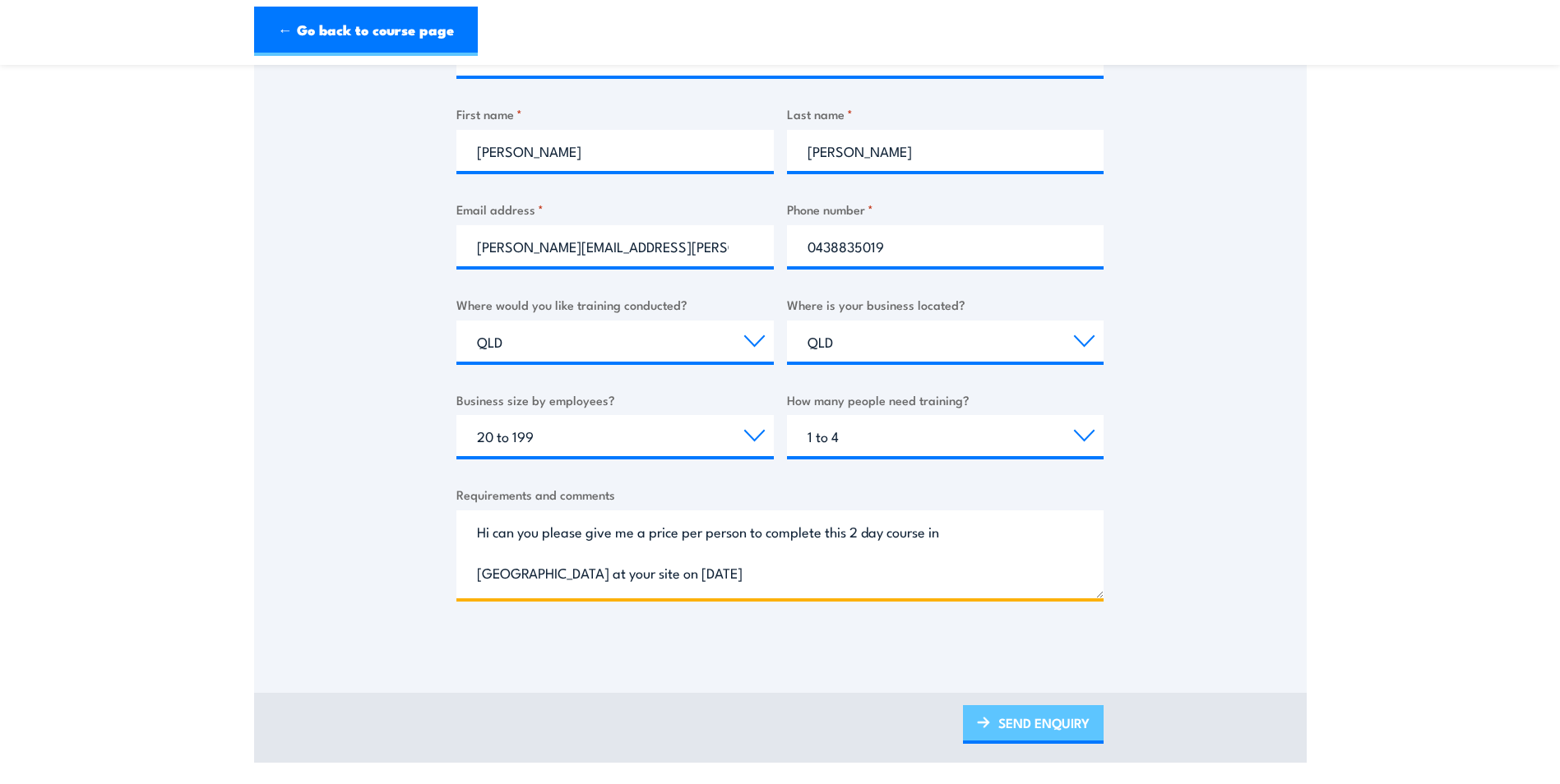
type textarea "Hi can you please give me a price per person to complete this 2 day course in B…"
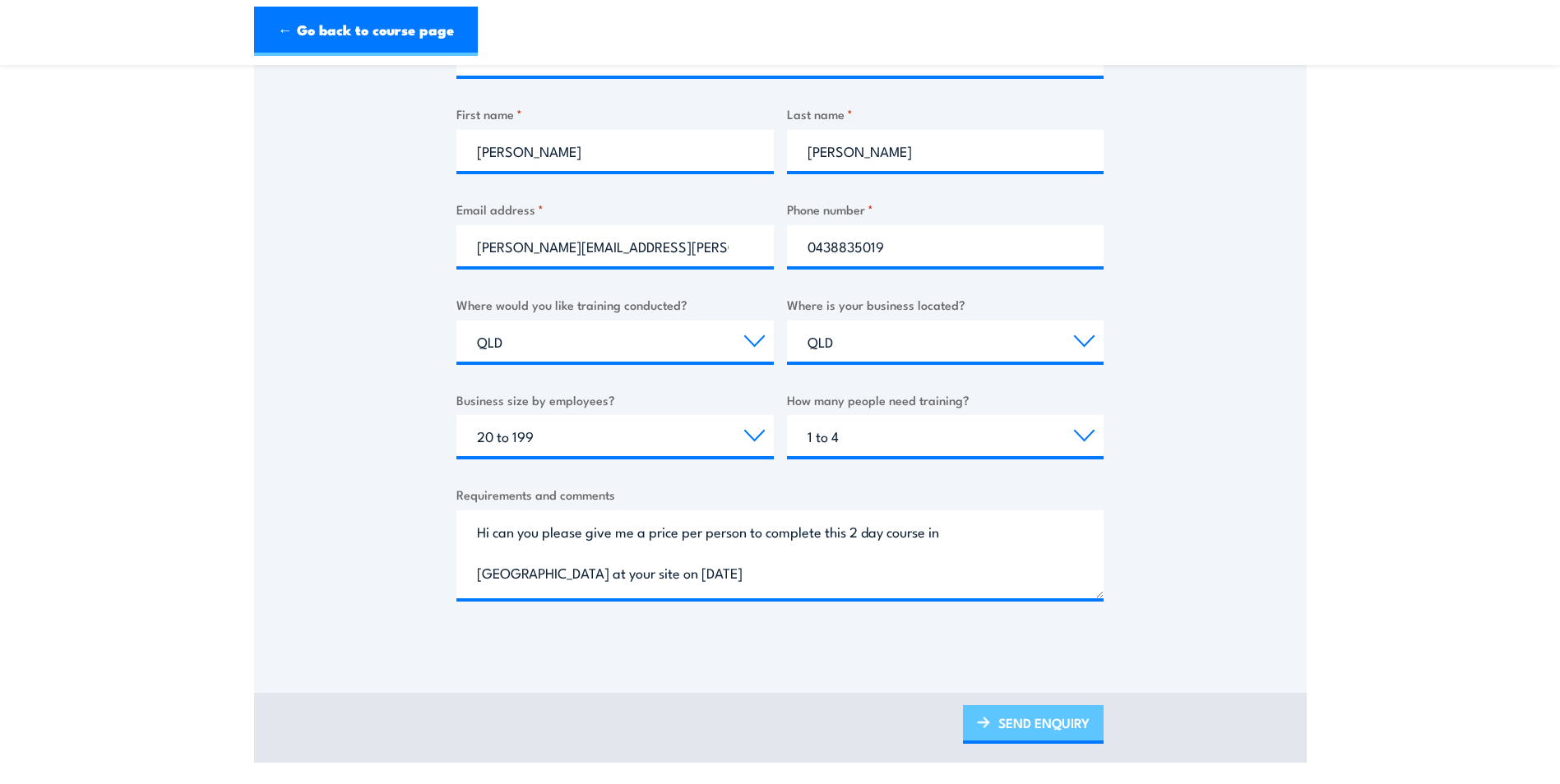
click at [1035, 723] on link "SEND ENQUIRY" at bounding box center [1032, 724] width 140 height 39
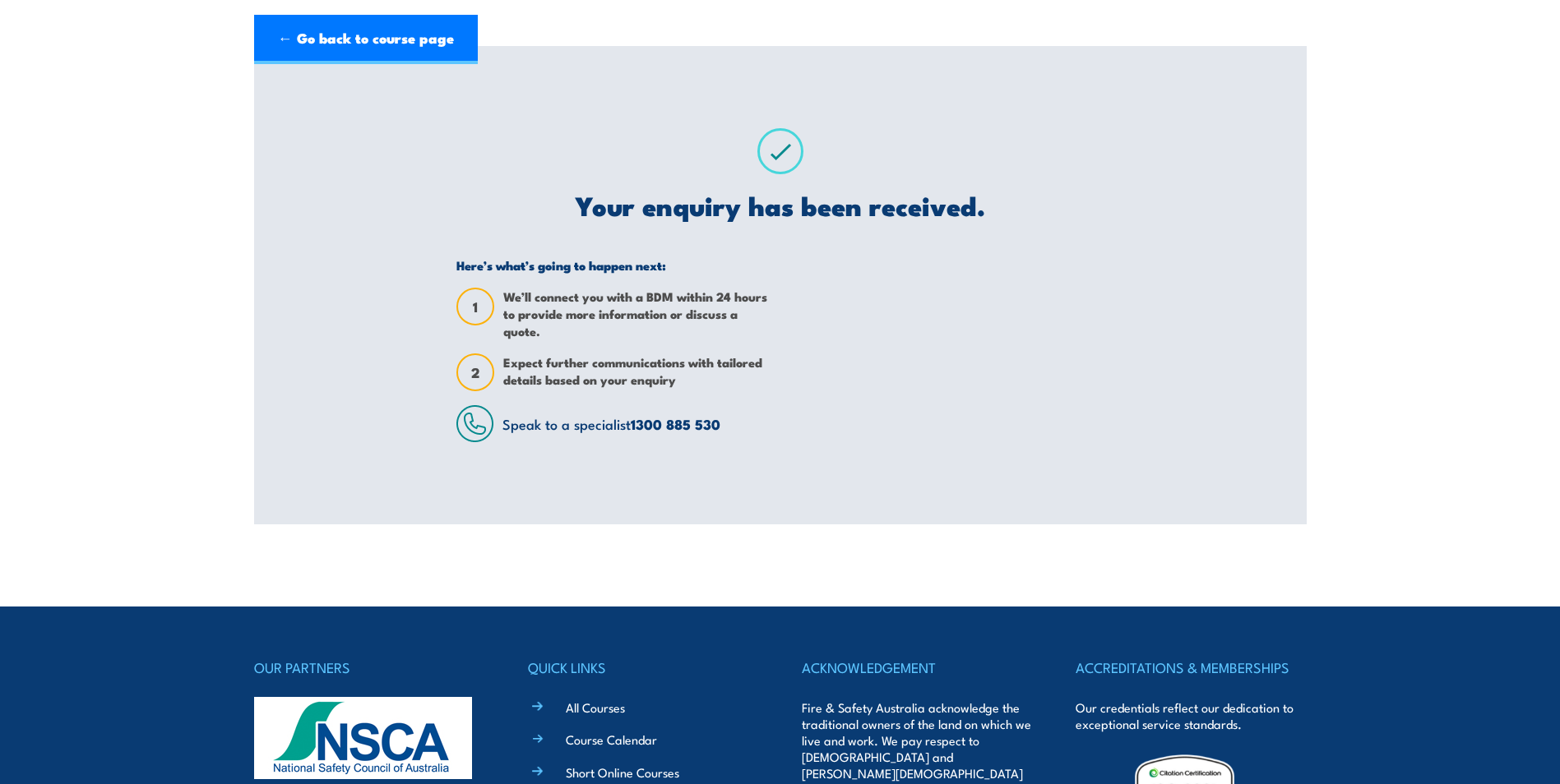
scroll to position [0, 0]
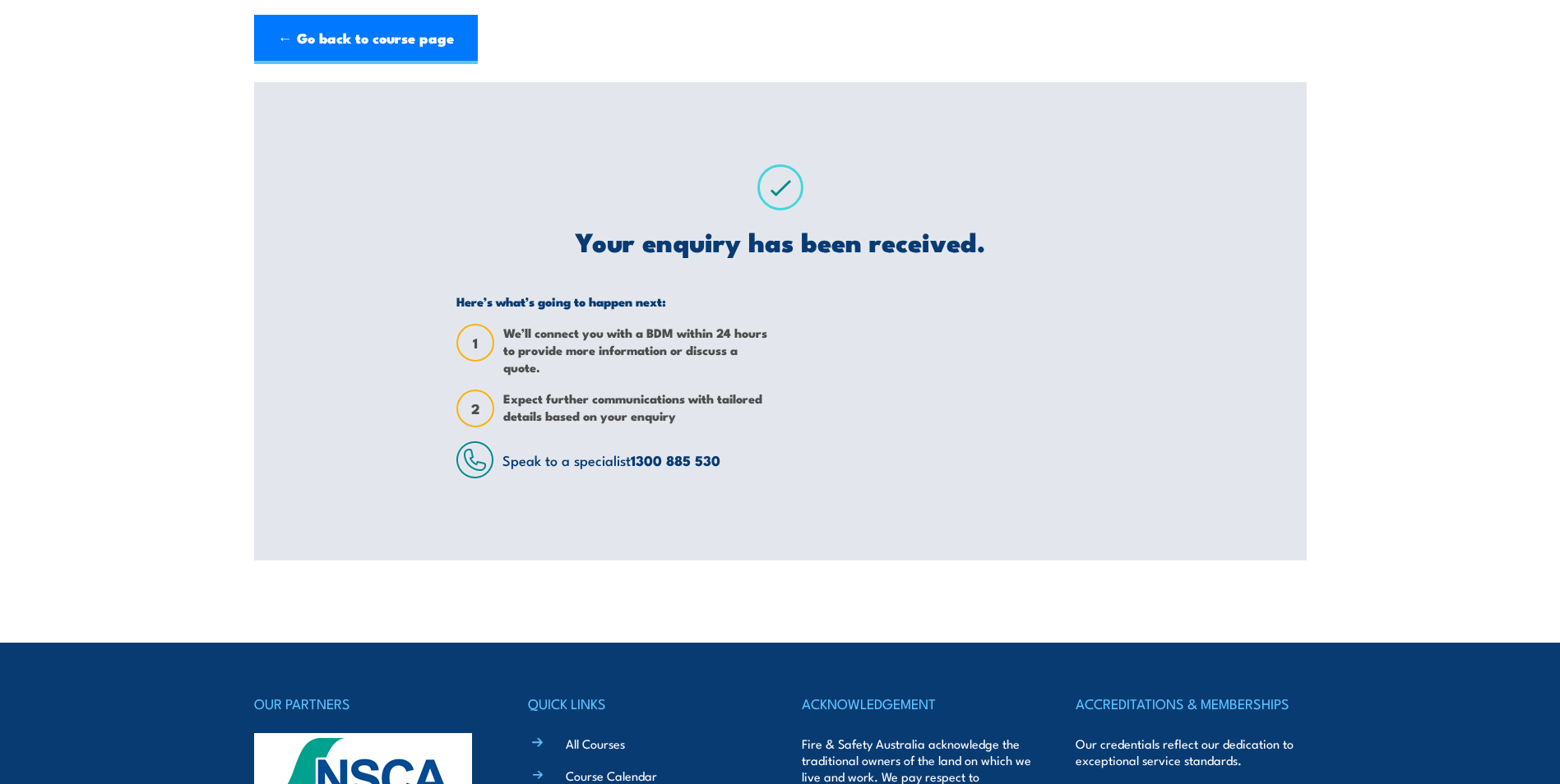
click at [1171, 172] on div "Mental Health First Aid Training (Standard) – Blended Classroom Thank you for y…" at bounding box center [780, 321] width 1052 height 478
